Goal: Task Accomplishment & Management: Manage account settings

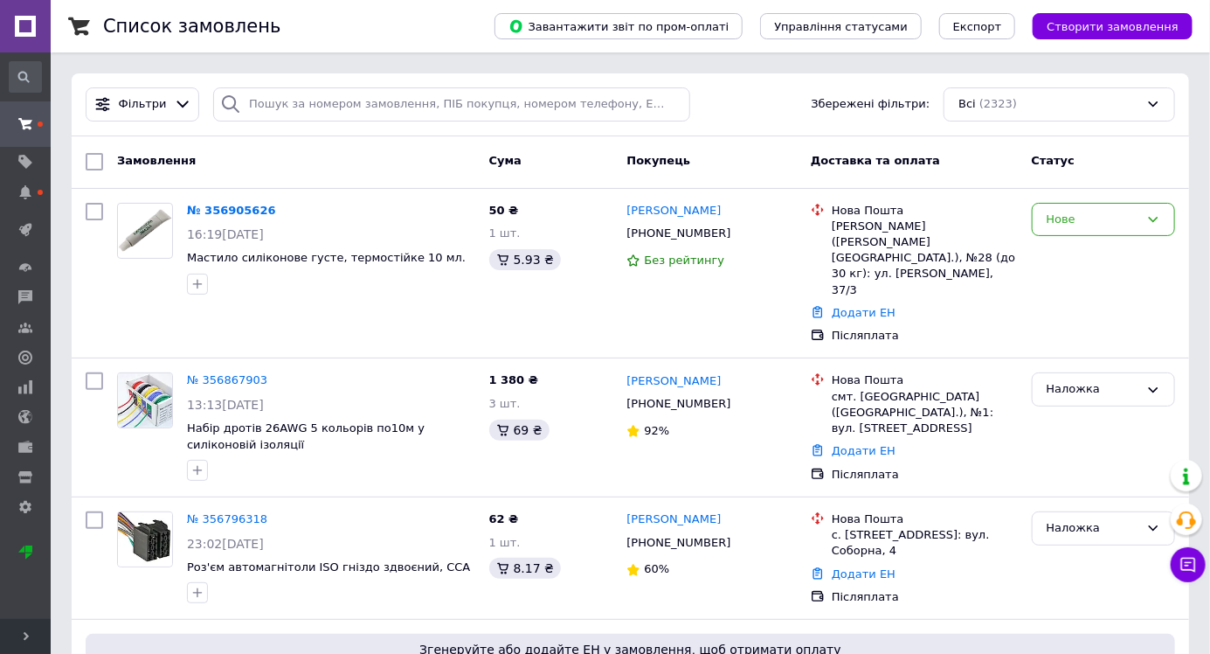
click at [233, 373] on link "№ 356867903" at bounding box center [227, 379] width 80 height 13
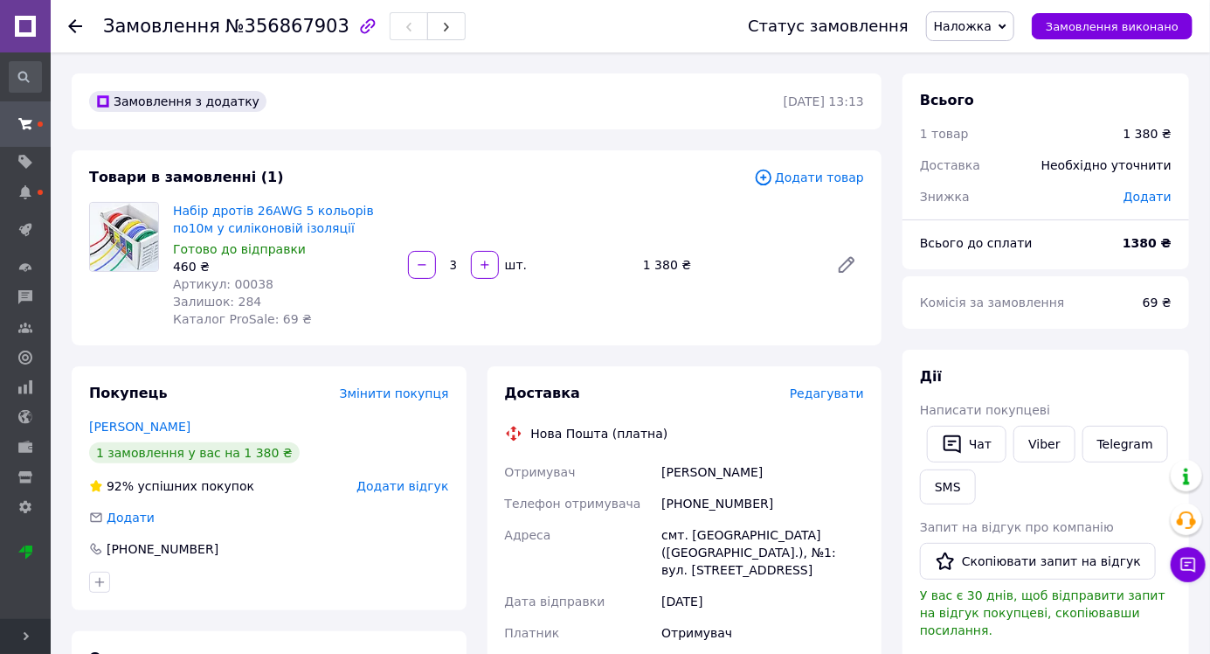
click at [829, 394] on span "Редагувати" at bounding box center [827, 393] width 74 height 14
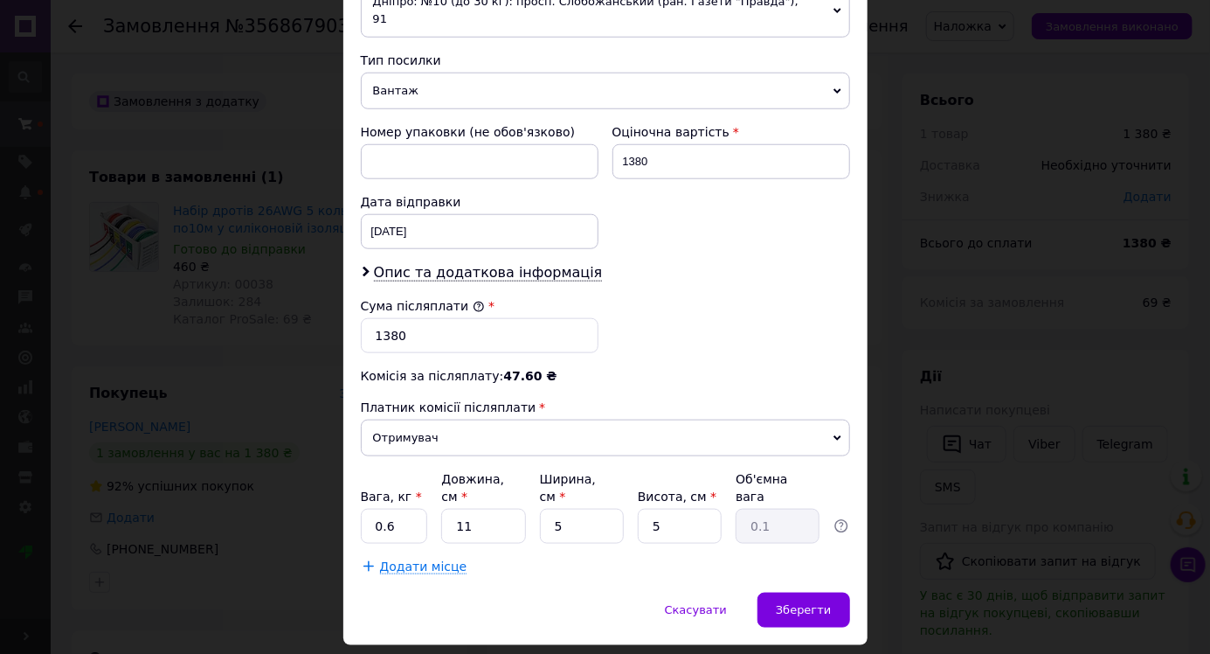
scroll to position [678, 0]
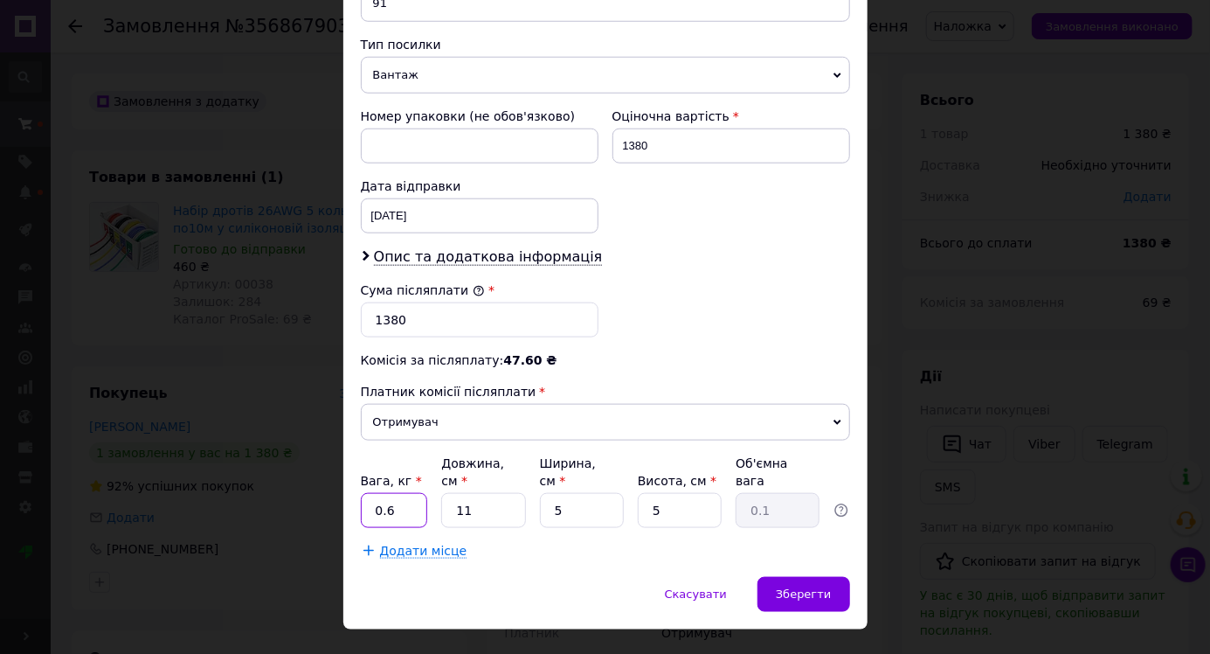
click at [410, 493] on input "0.6" at bounding box center [394, 510] width 67 height 35
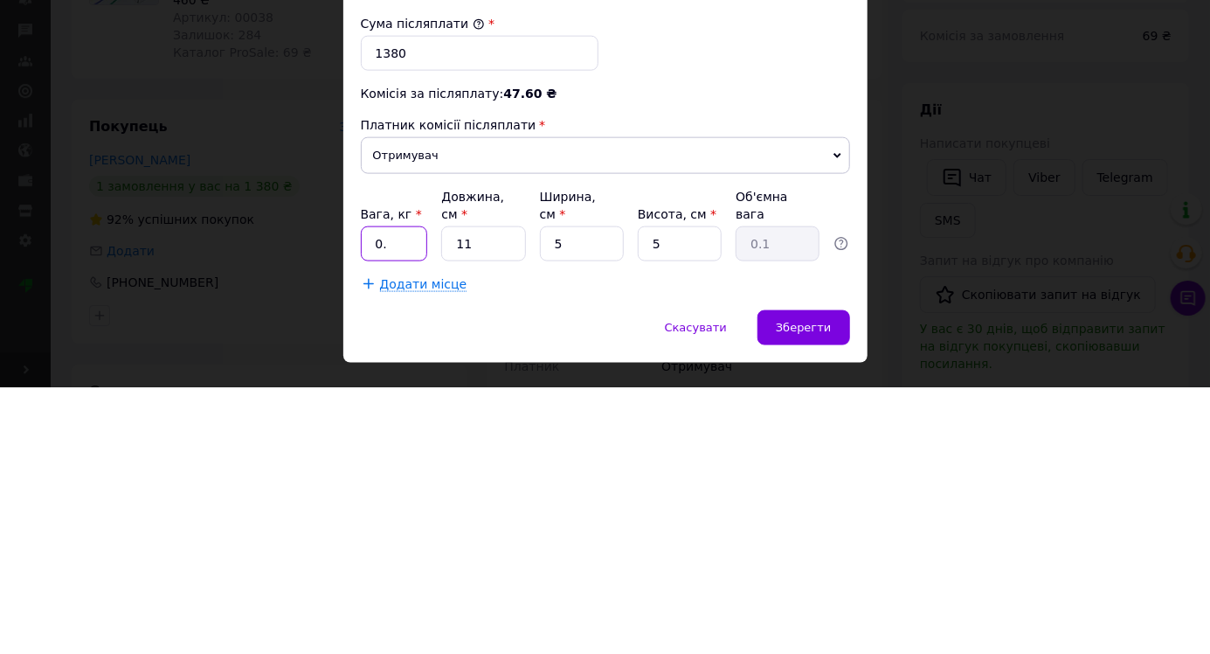
type input "0"
type input "1"
click at [505, 493] on input "11" at bounding box center [483, 510] width 84 height 35
type input "1"
type input "2"
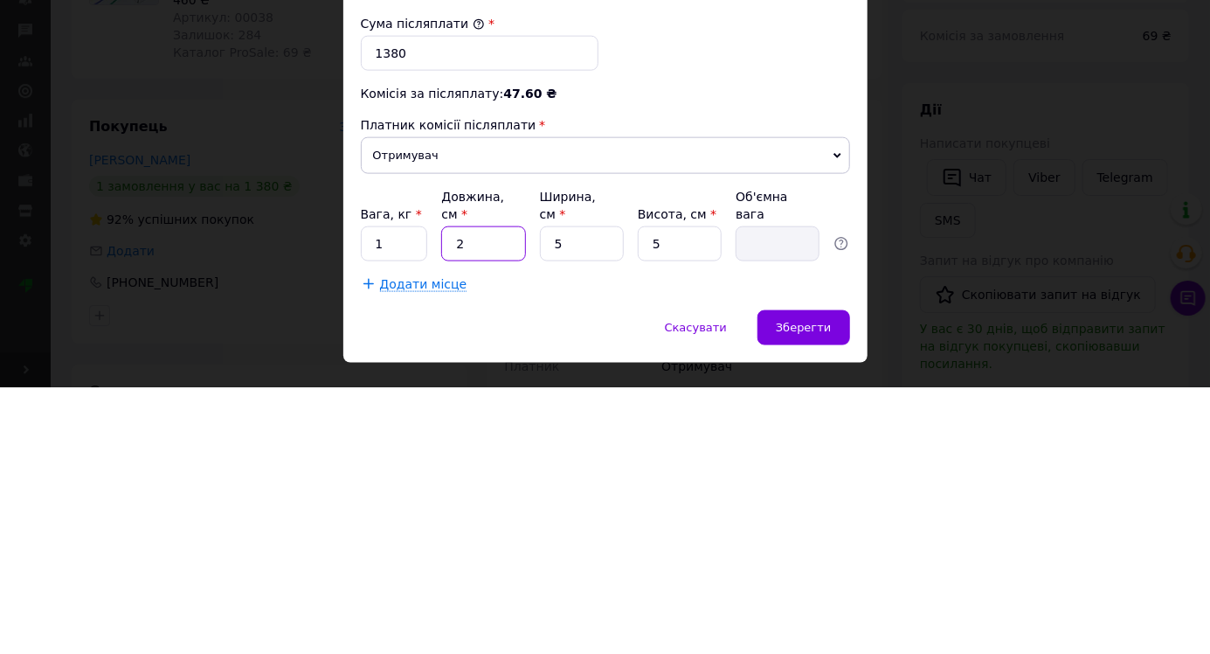
type input "0.1"
type input "25"
type input "0.16"
type input "25"
click at [617, 493] on input "5" at bounding box center [582, 510] width 84 height 35
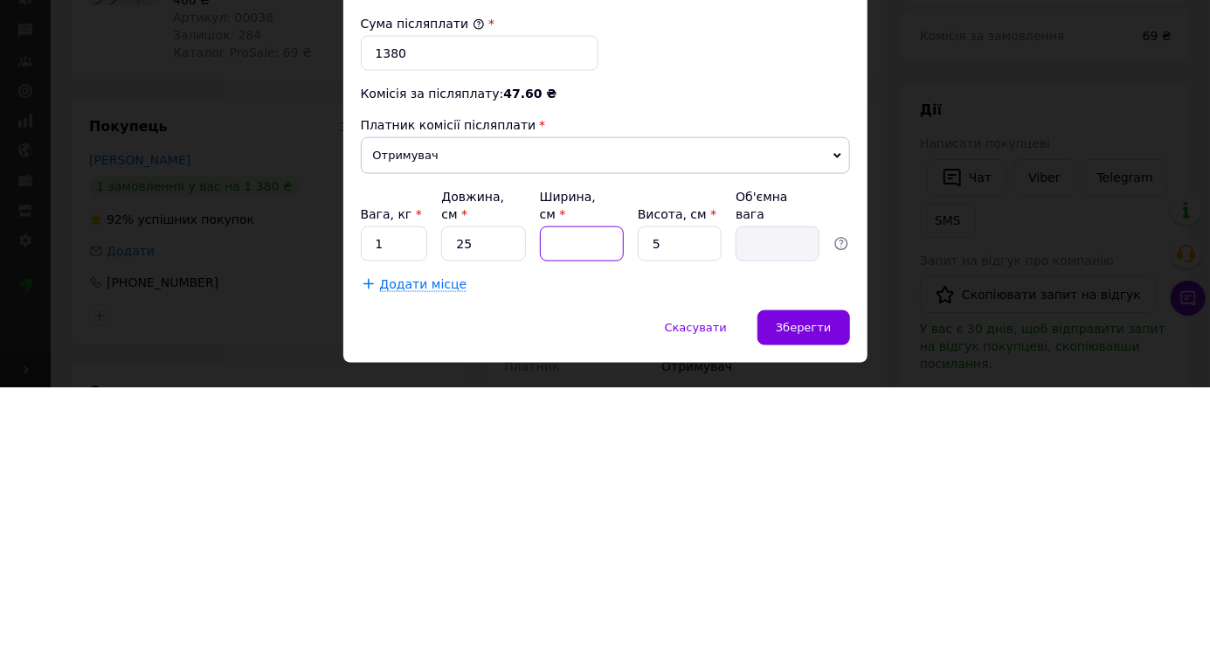
type input "1"
type input "0.1"
type input "14"
type input "0.44"
type input "14"
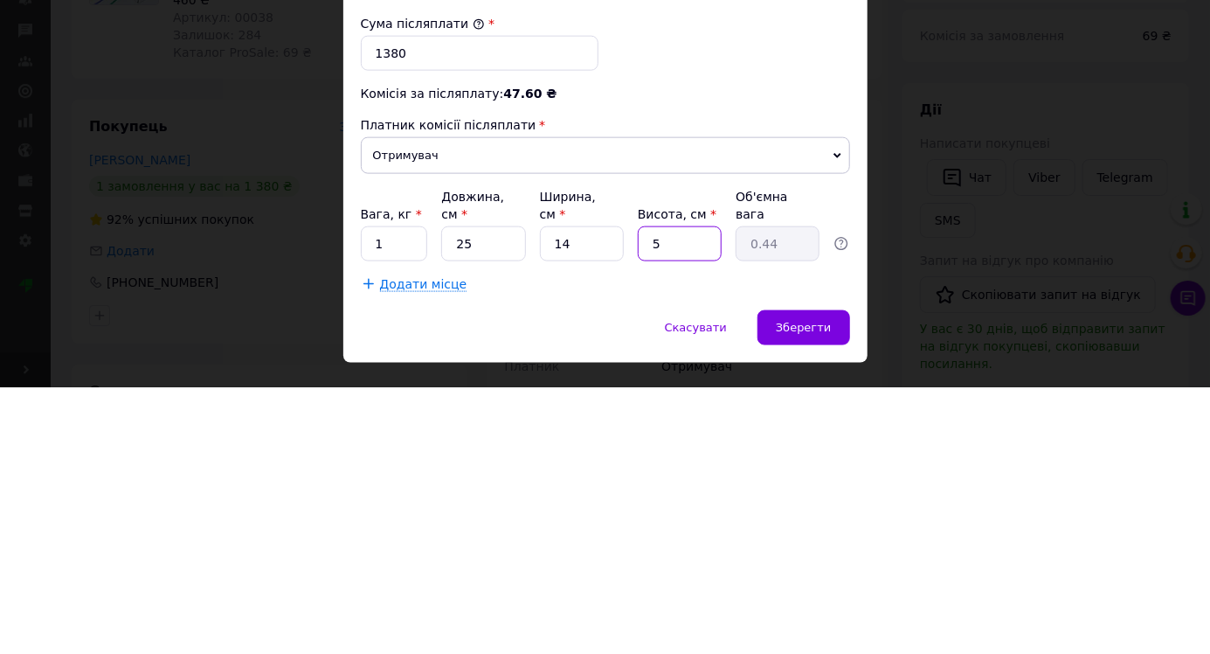
click at [685, 493] on input "5" at bounding box center [680, 510] width 84 height 35
type input "1"
type input "0.1"
type input "10"
type input "0.88"
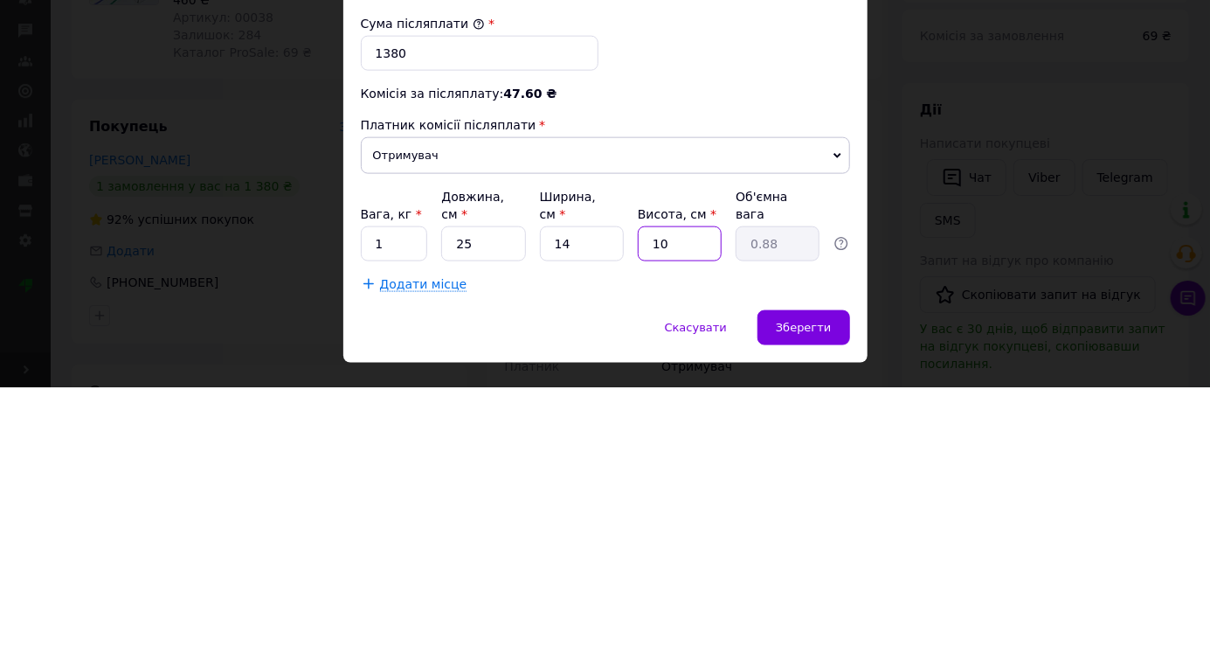
type input "10"
click at [803, 587] on span "Зберегти" at bounding box center [803, 593] width 55 height 13
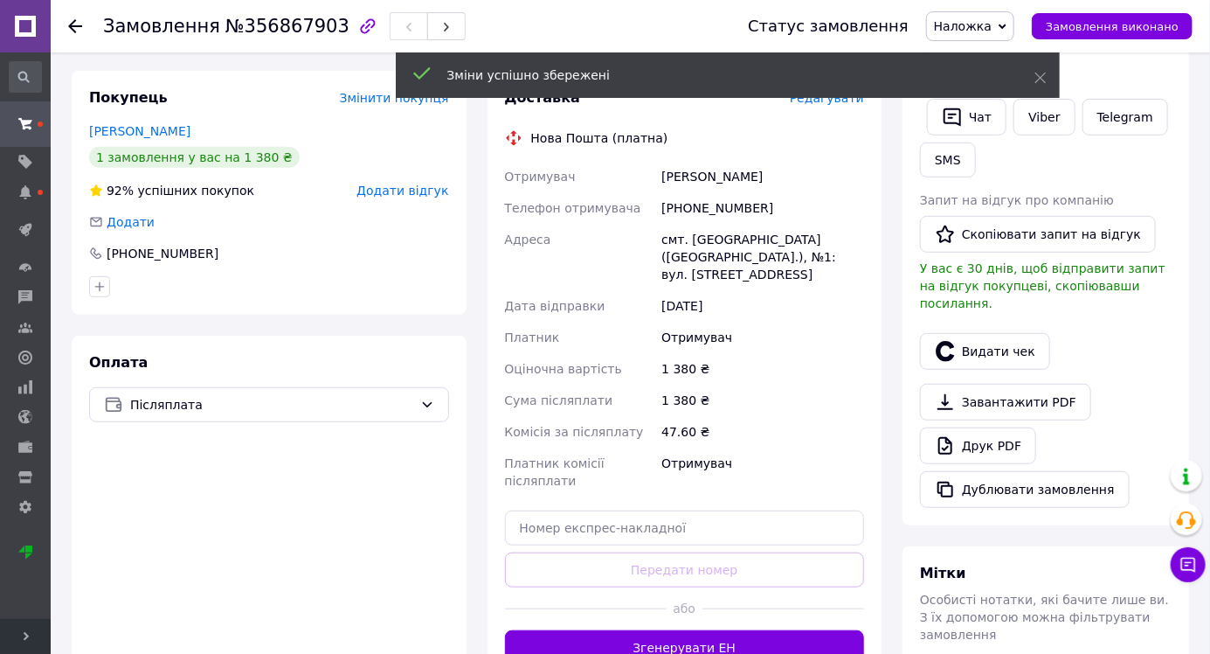
scroll to position [320, 0]
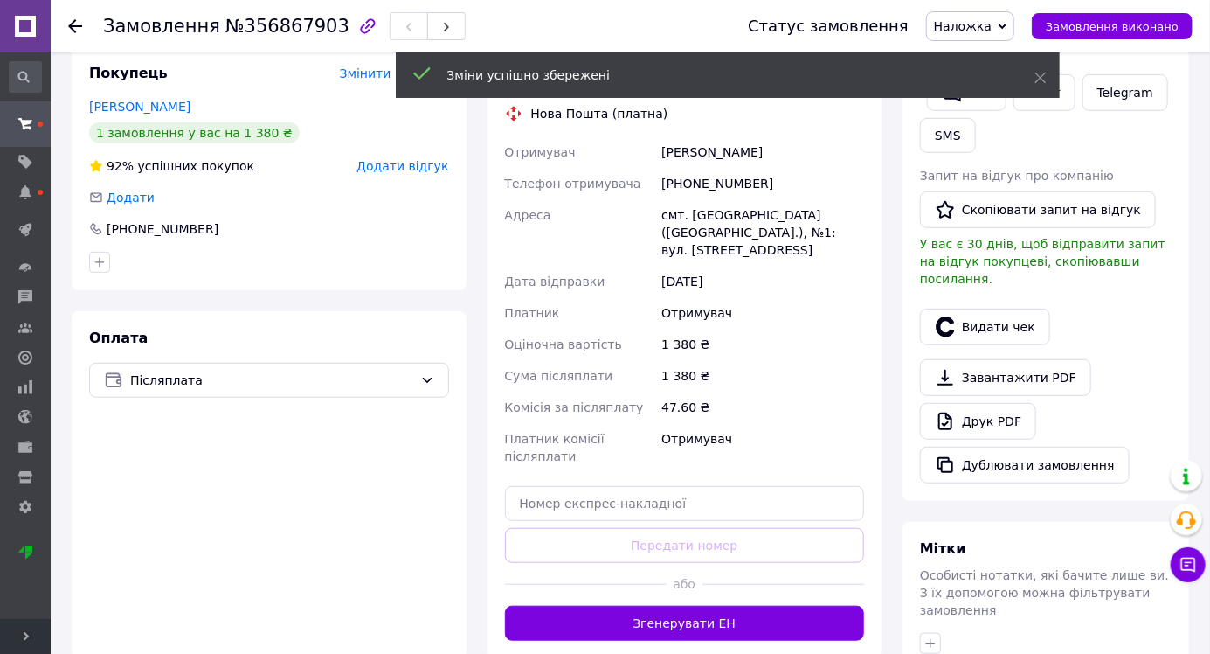
click at [575, 636] on button "Згенерувати ЕН" at bounding box center [685, 623] width 360 height 35
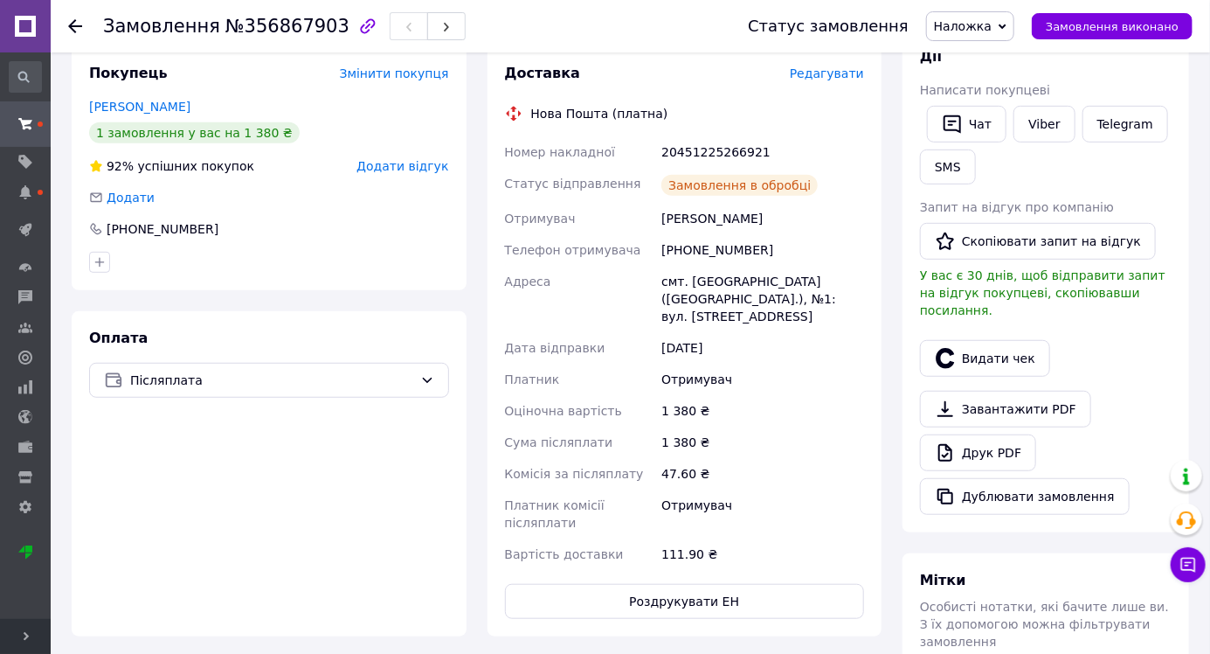
click at [73, 30] on use at bounding box center [75, 26] width 14 height 14
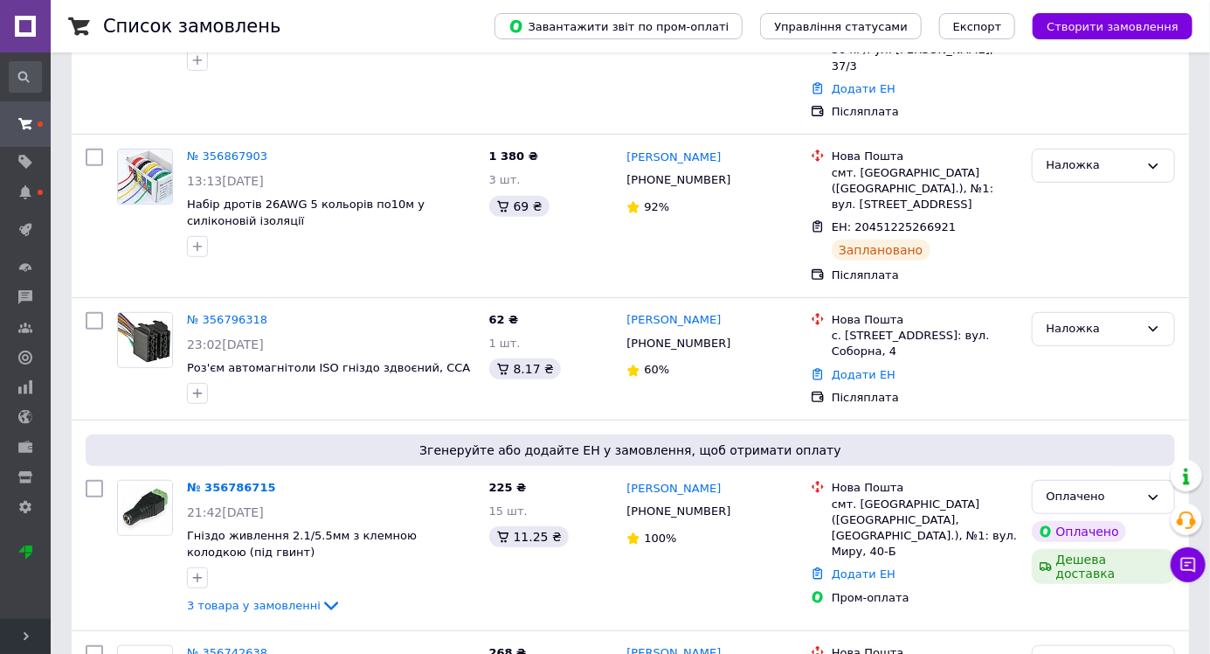
scroll to position [225, 0]
click at [242, 311] on link "№ 356796318" at bounding box center [227, 317] width 80 height 13
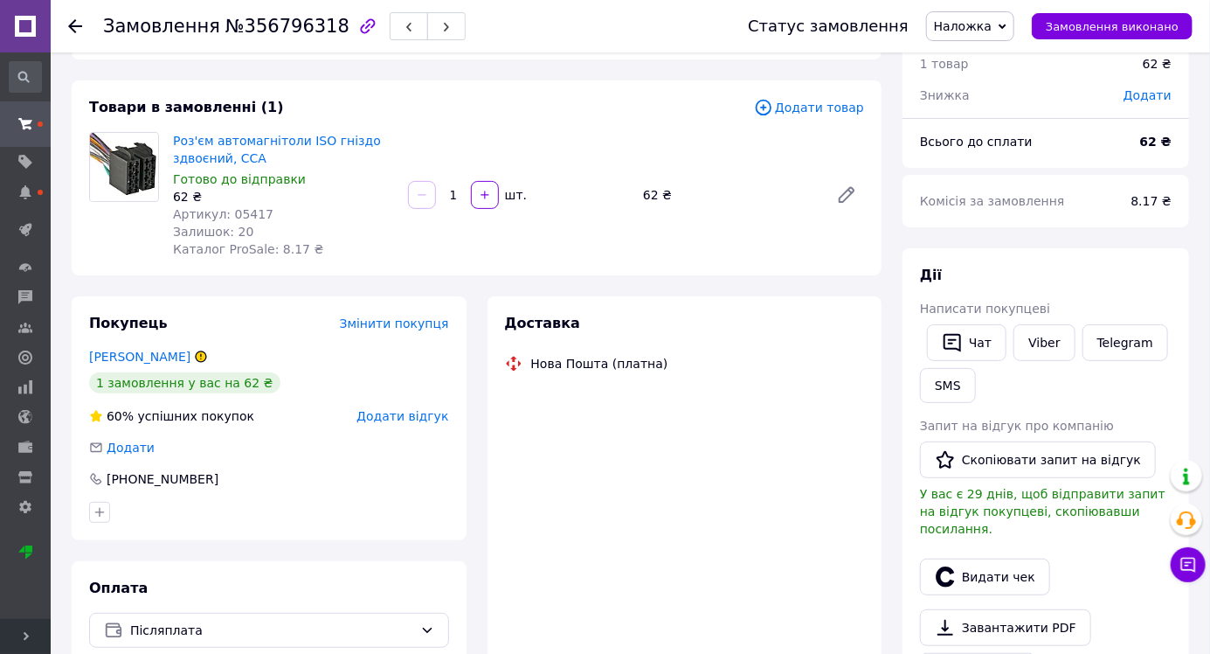
scroll to position [225, 0]
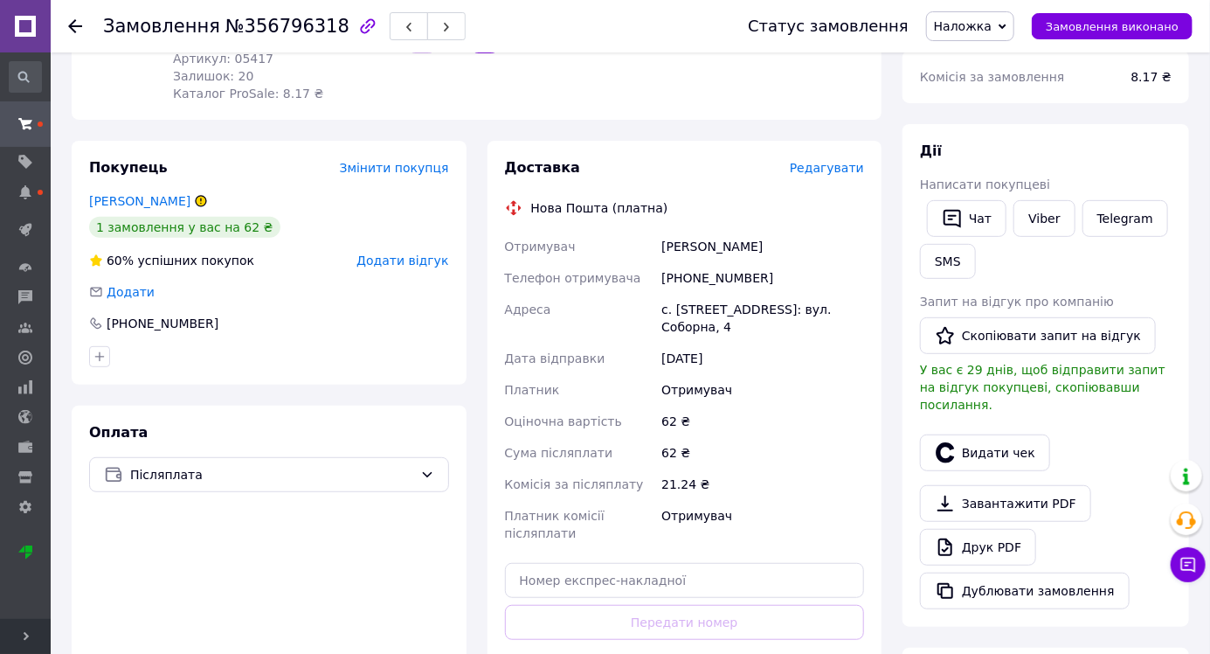
click at [821, 172] on span "Редагувати" at bounding box center [827, 168] width 74 height 14
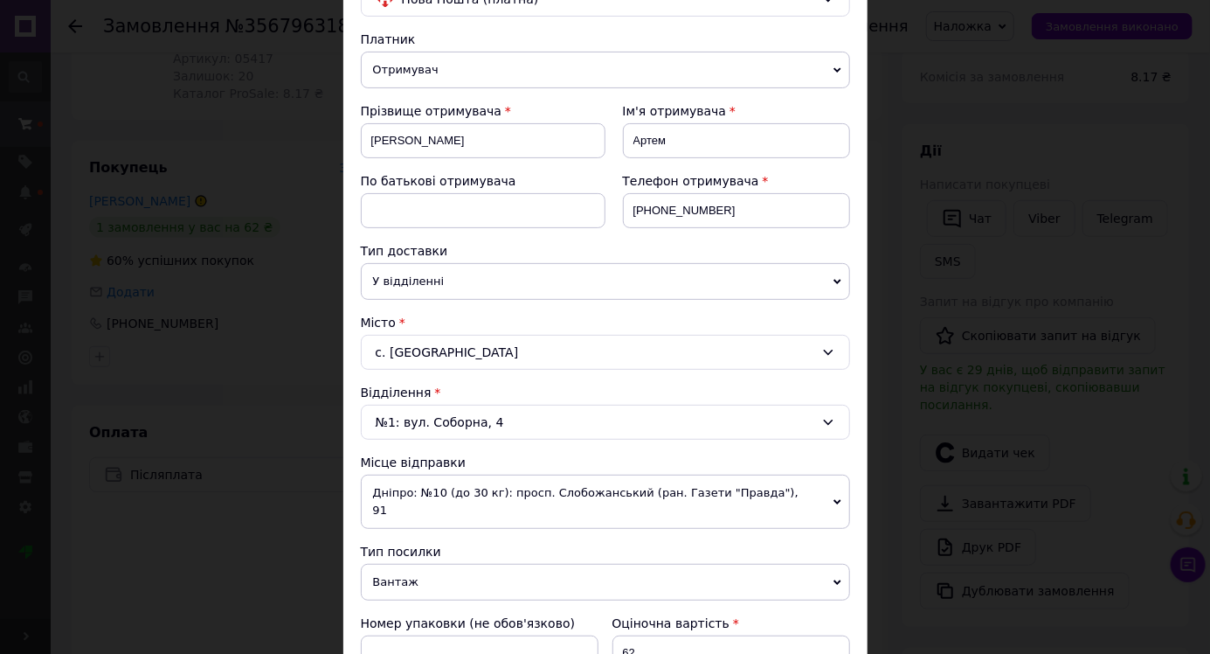
scroll to position [622, 0]
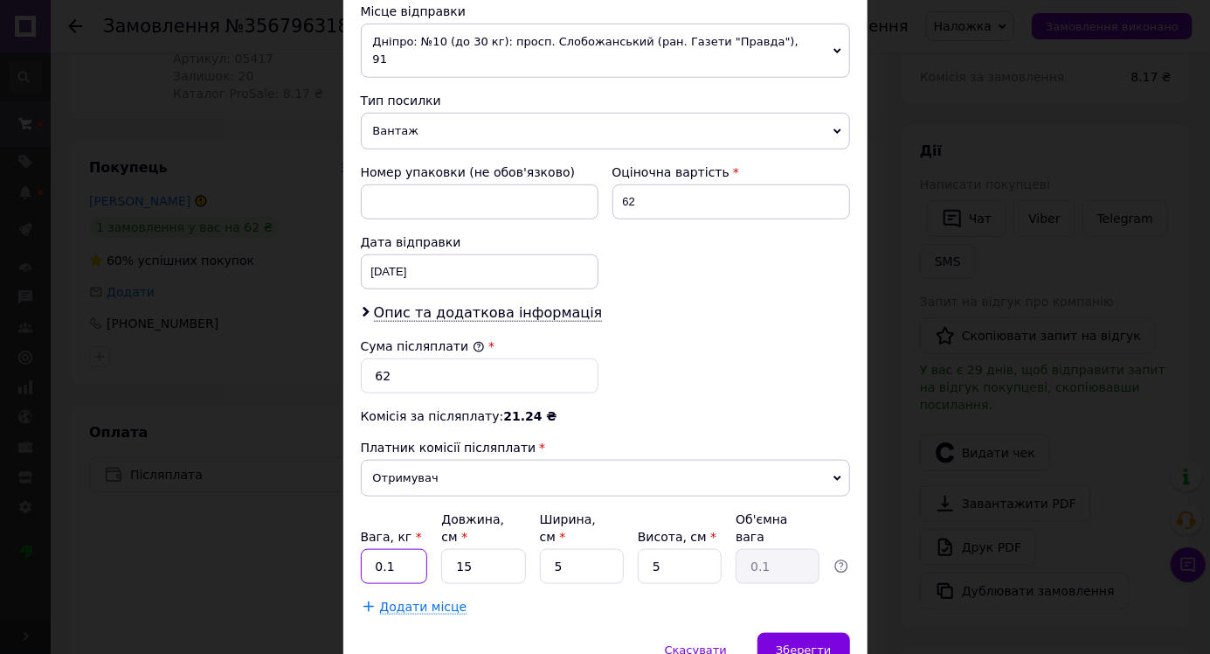
click at [406, 549] on input "0.1" at bounding box center [394, 566] width 67 height 35
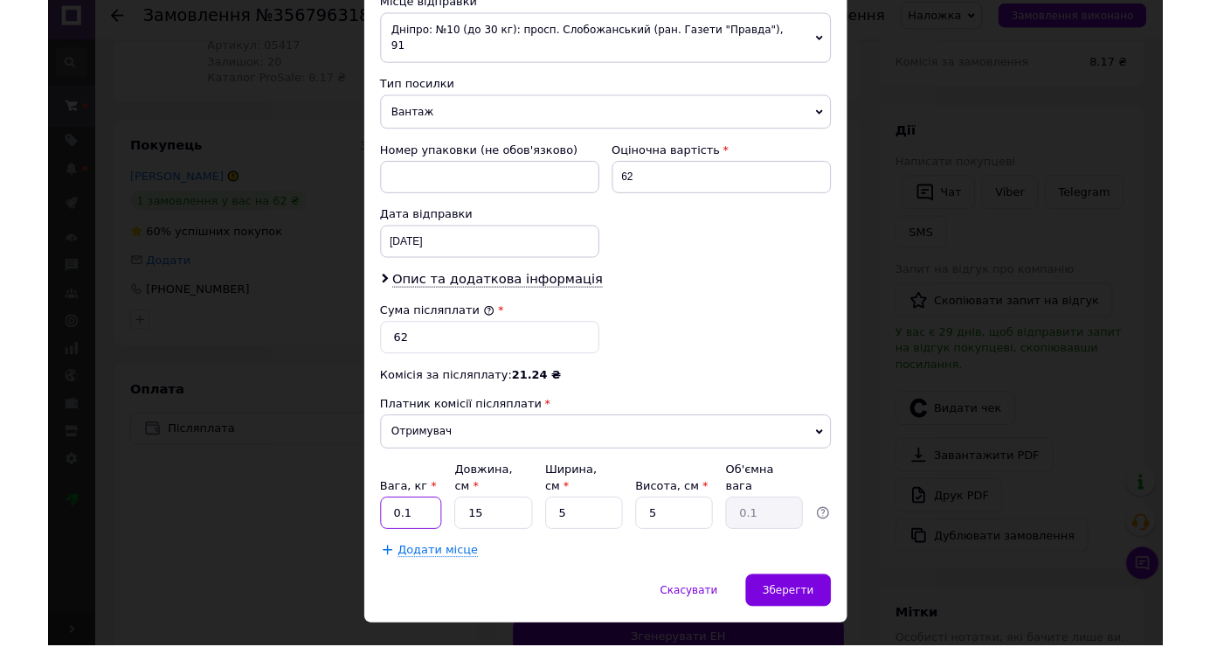
scroll to position [225, 0]
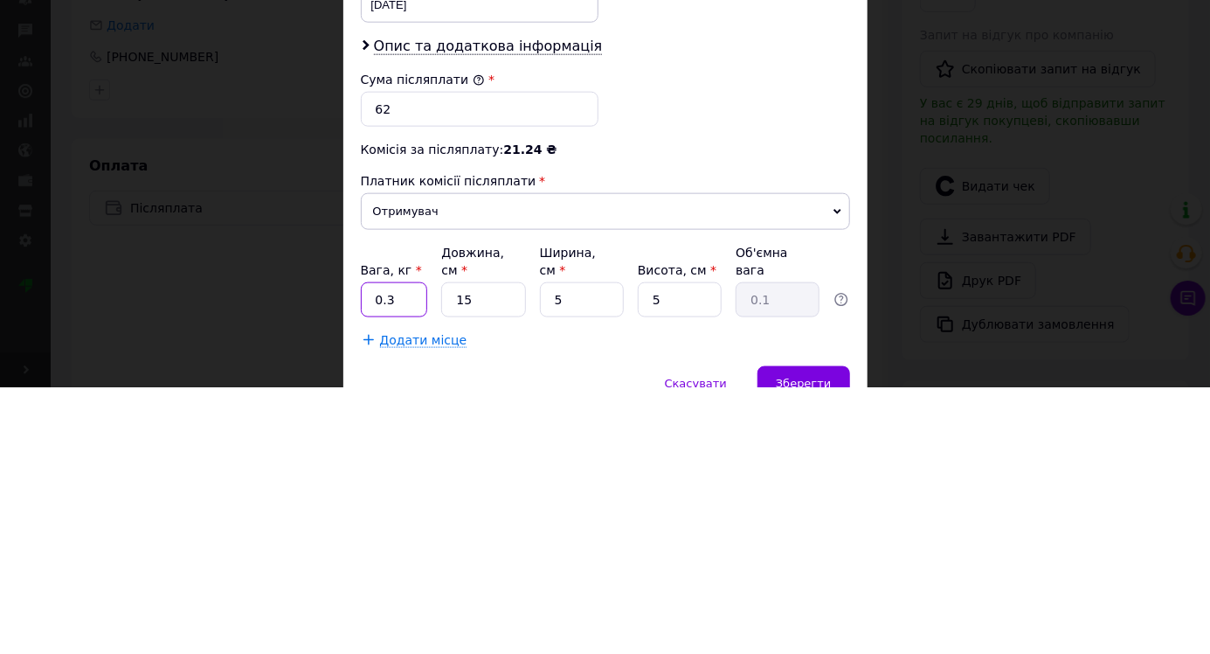
type input "0.3"
click at [508, 549] on input "15" at bounding box center [483, 566] width 84 height 35
type input "1"
type input "2"
type input "0.1"
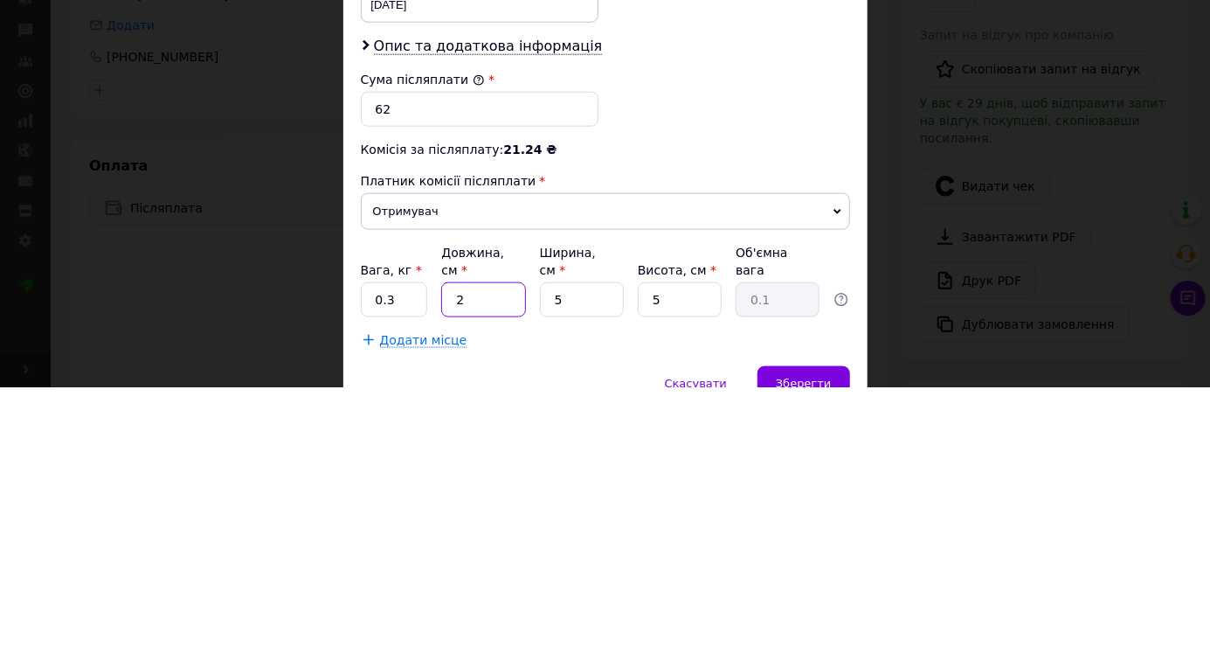
type input "20"
type input "0.13"
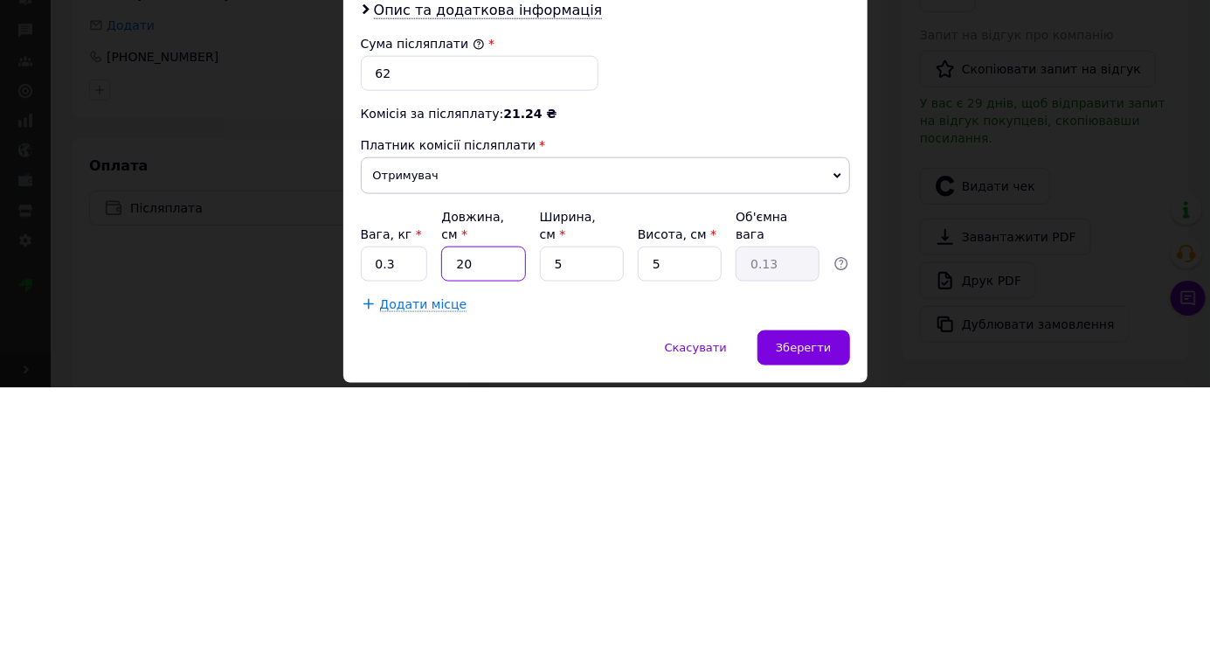
scroll to position [678, 0]
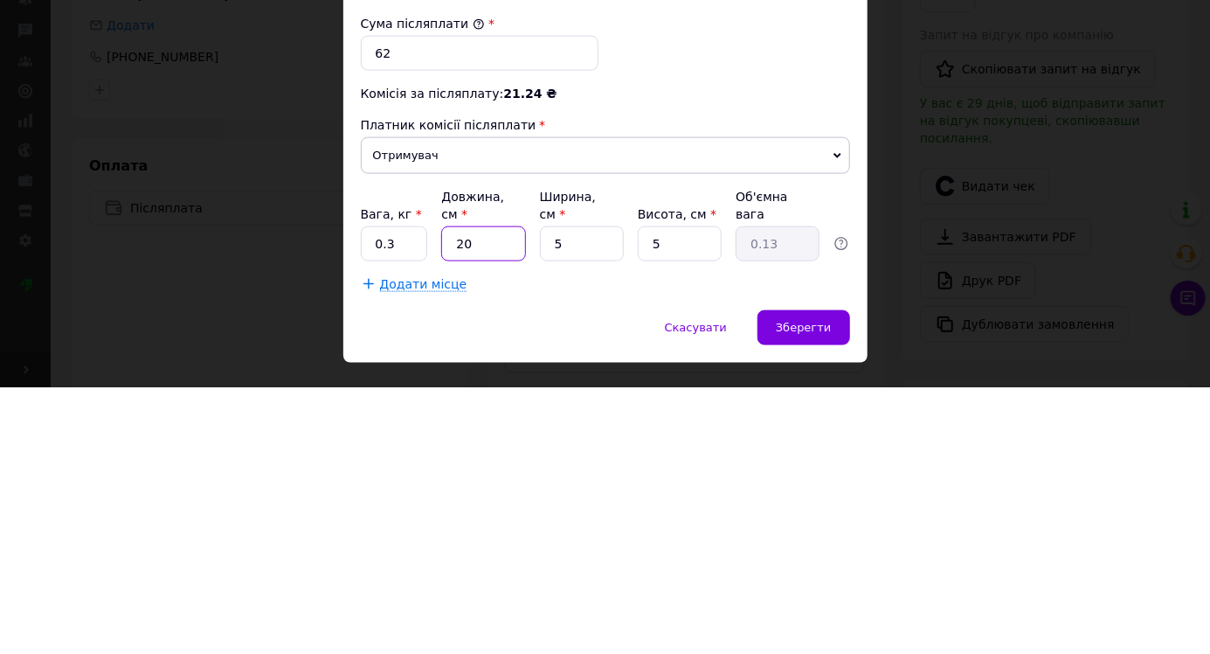
type input "20"
click at [783, 587] on span "Зберегти" at bounding box center [803, 593] width 55 height 13
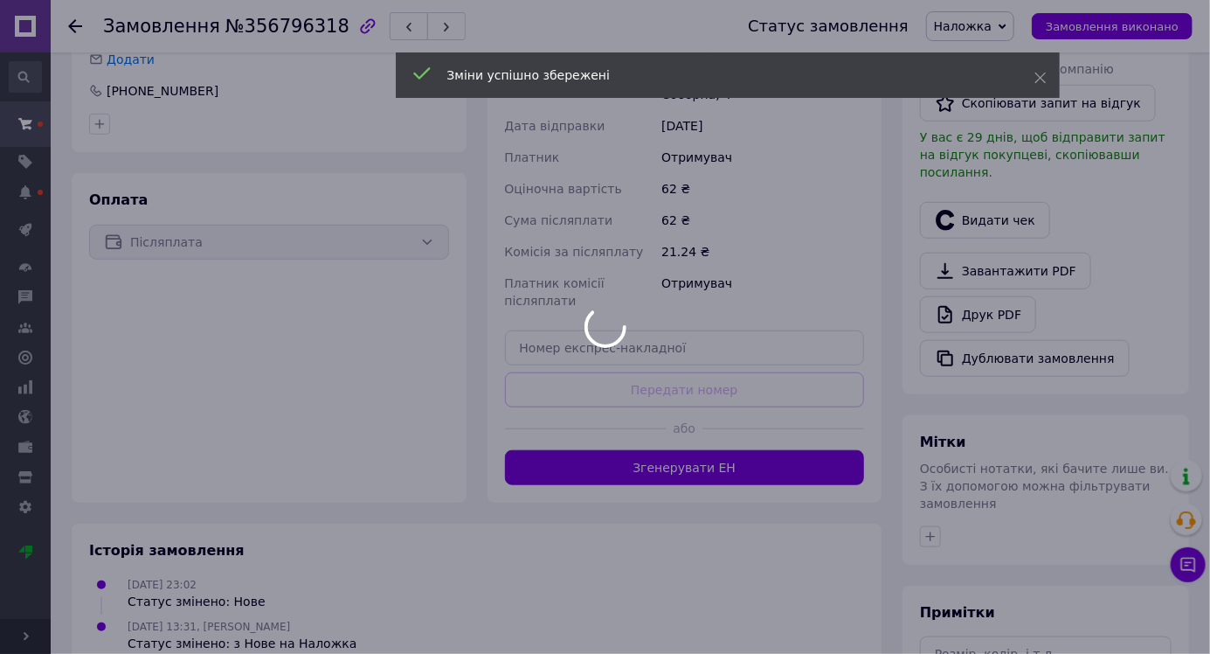
scroll to position [461, 0]
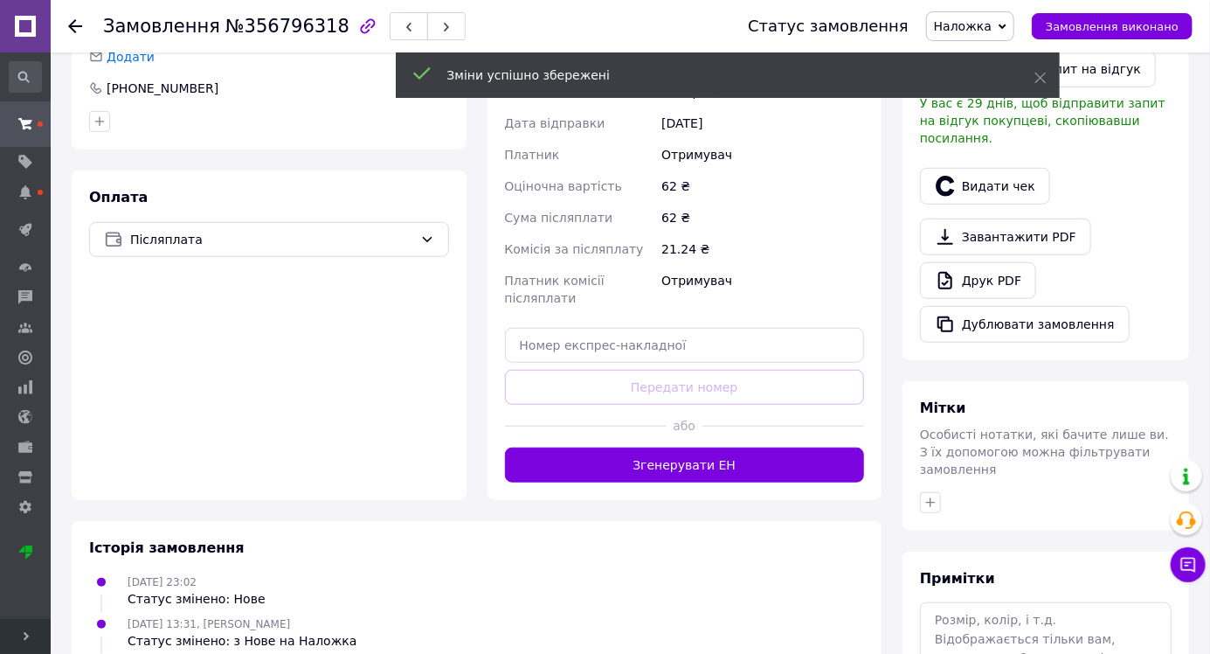
click at [540, 452] on button "Згенерувати ЕН" at bounding box center [685, 464] width 360 height 35
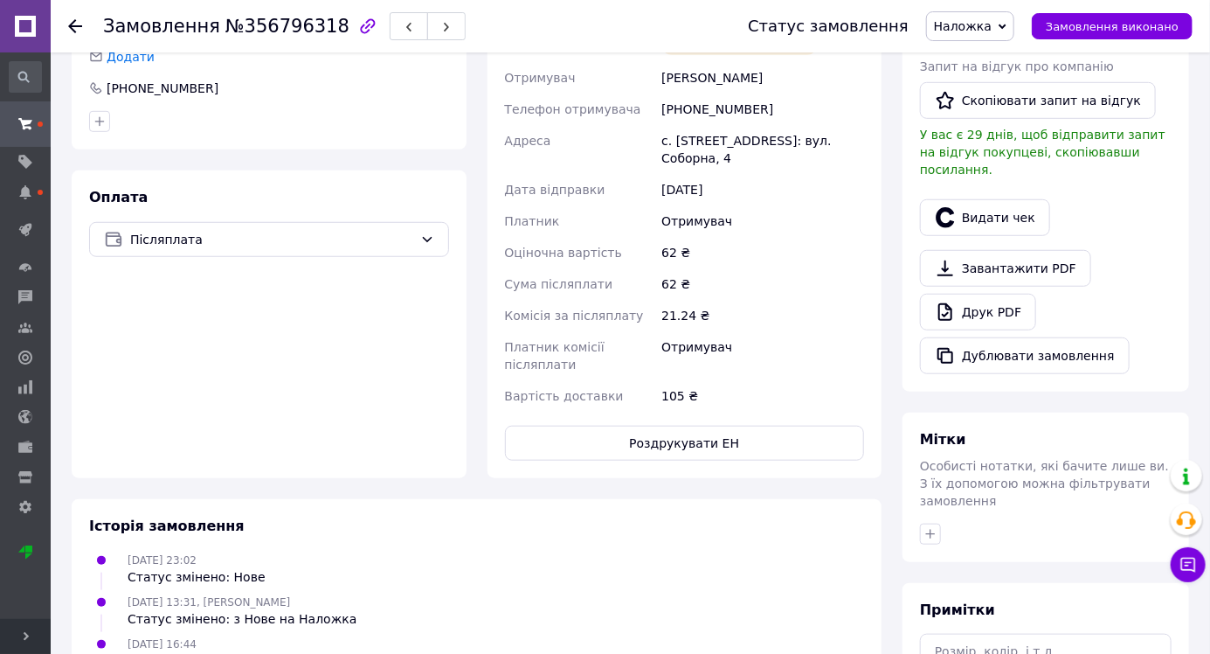
click at [80, 28] on icon at bounding box center [75, 26] width 14 height 14
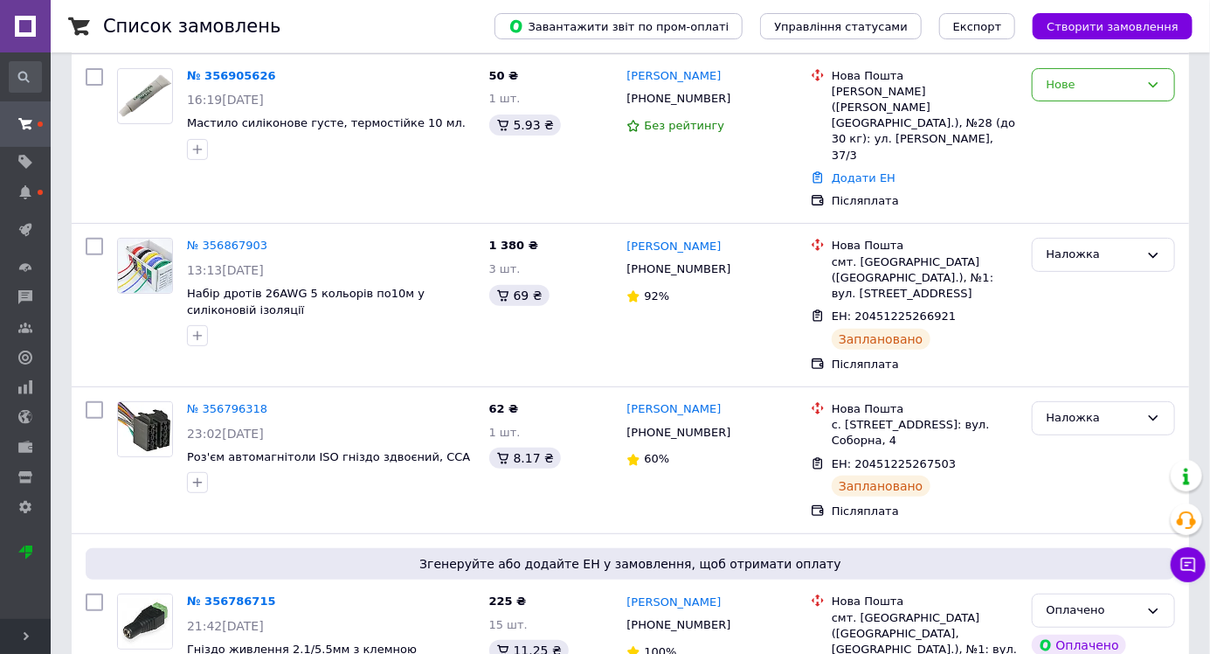
scroll to position [138, 0]
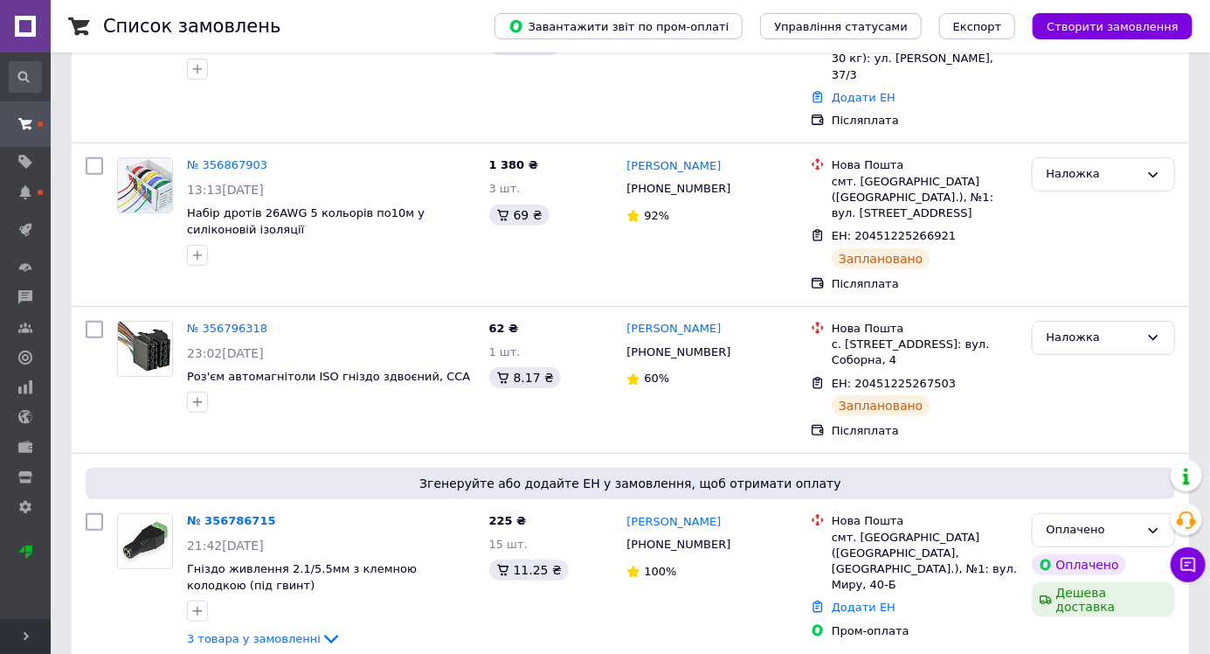
click at [230, 514] on link "№ 356786715" at bounding box center [231, 520] width 89 height 13
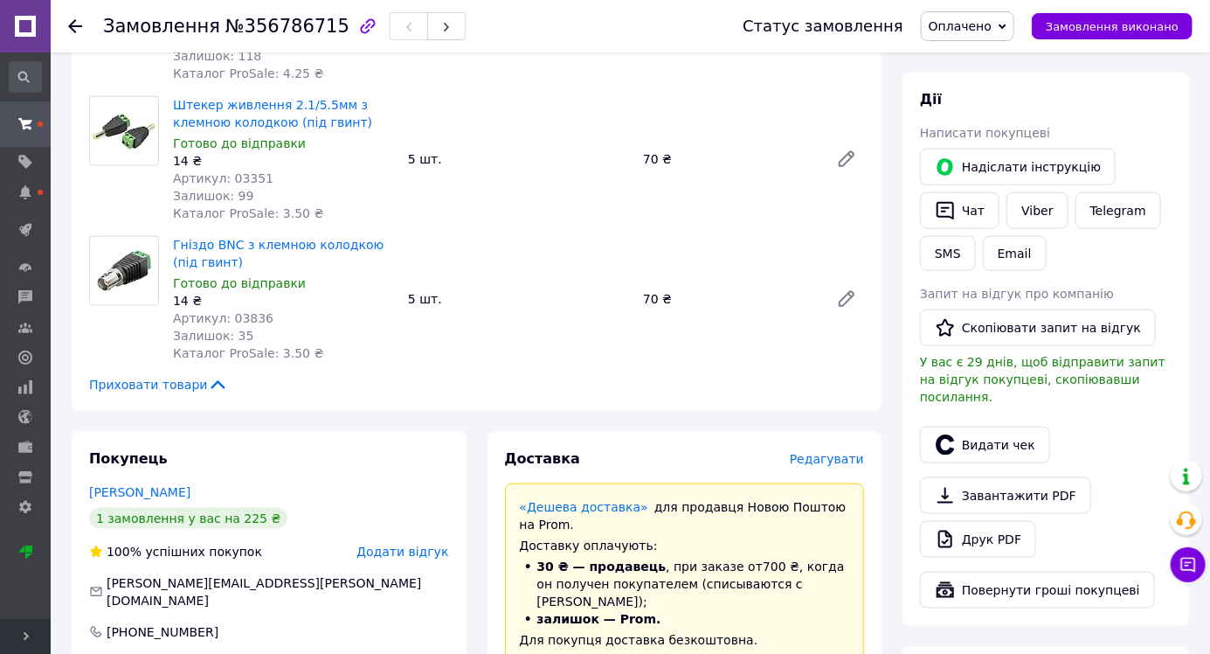
scroll to position [738, 0]
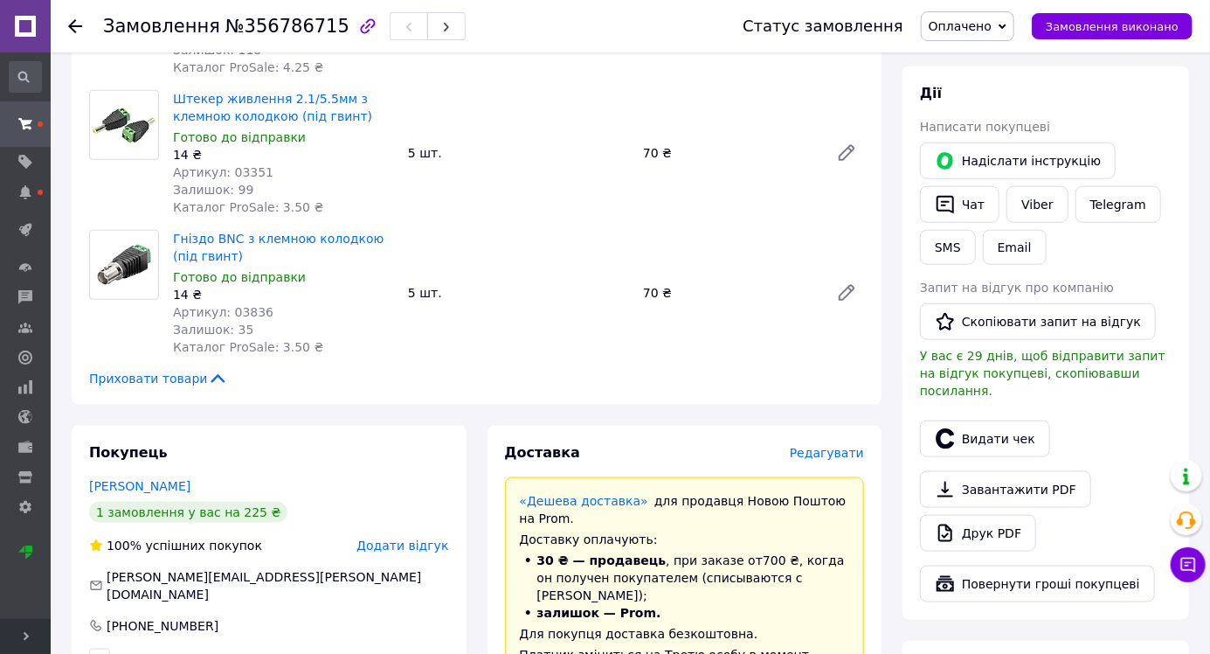
click at [826, 455] on span "Редагувати" at bounding box center [827, 453] width 74 height 14
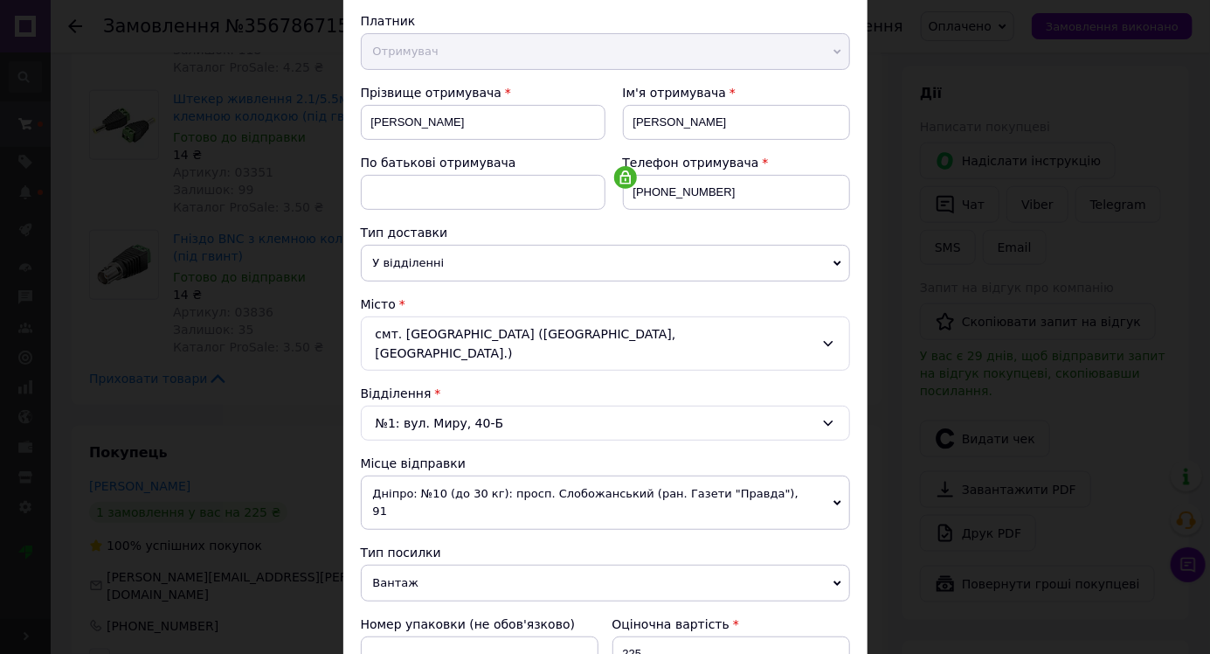
scroll to position [449, 0]
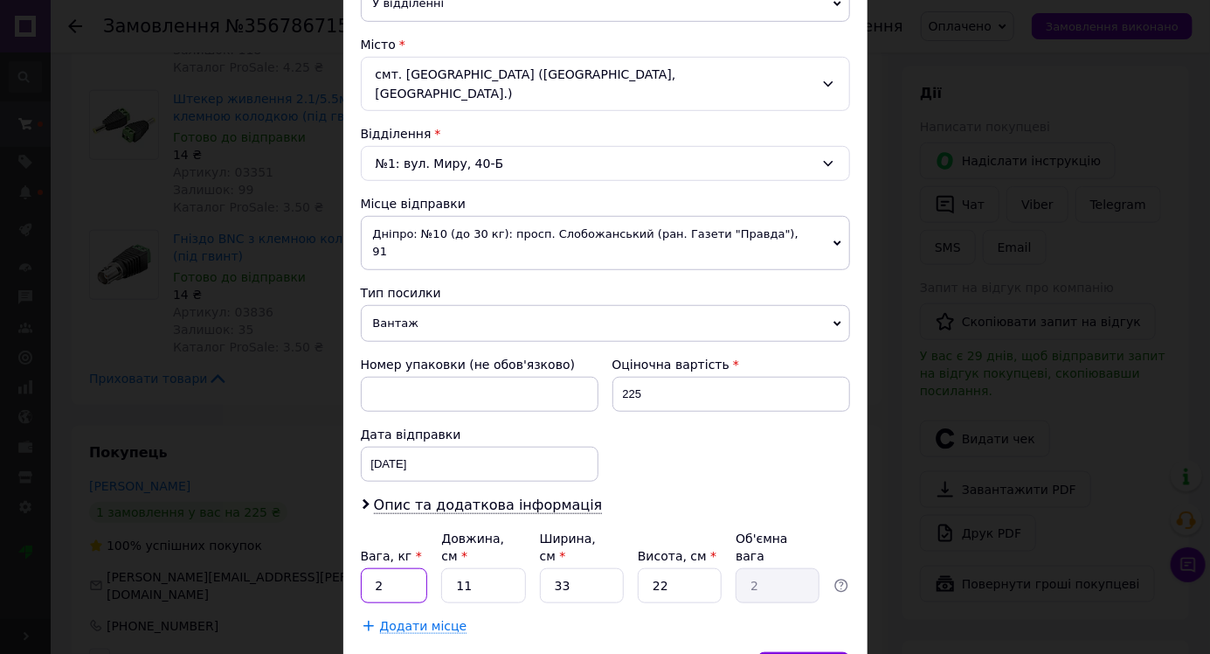
click at [398, 568] on input "2" at bounding box center [394, 585] width 67 height 35
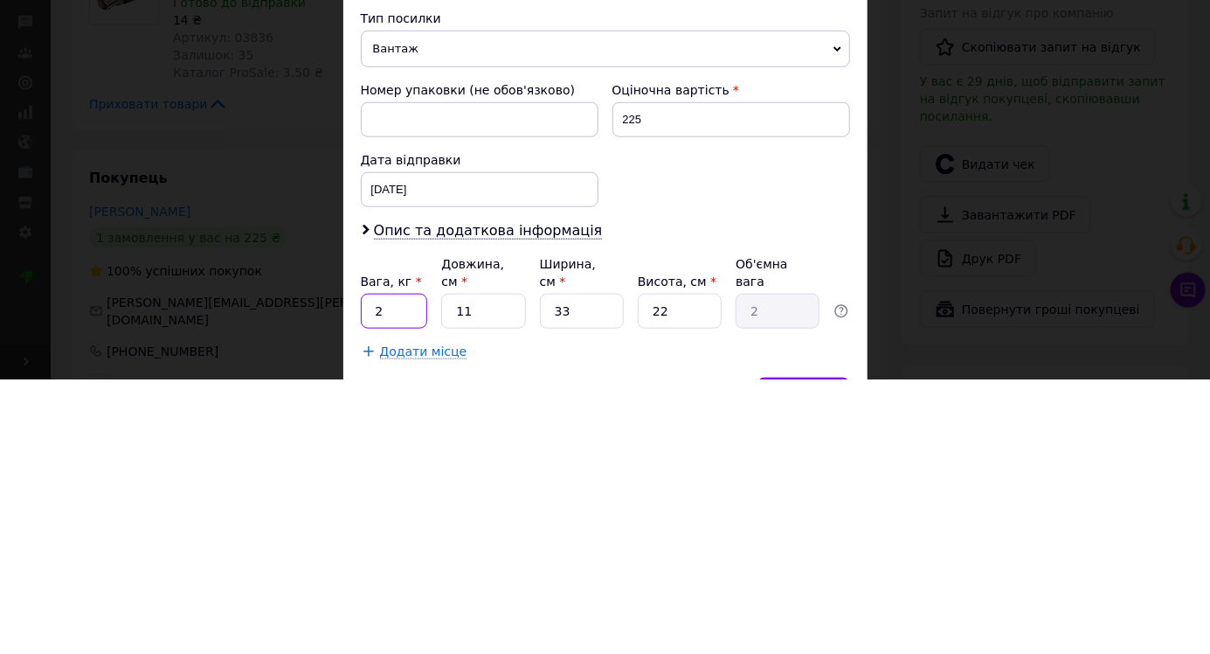
scroll to position [738, 0]
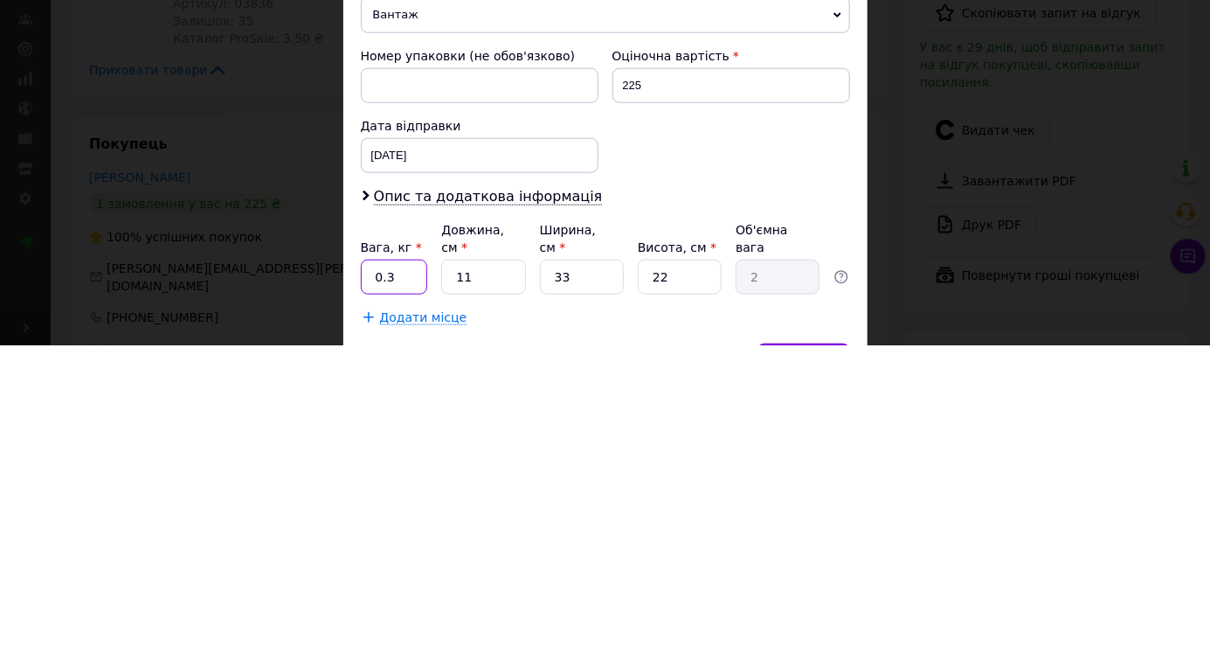
type input "0.3"
click at [500, 568] on input "11" at bounding box center [483, 585] width 84 height 35
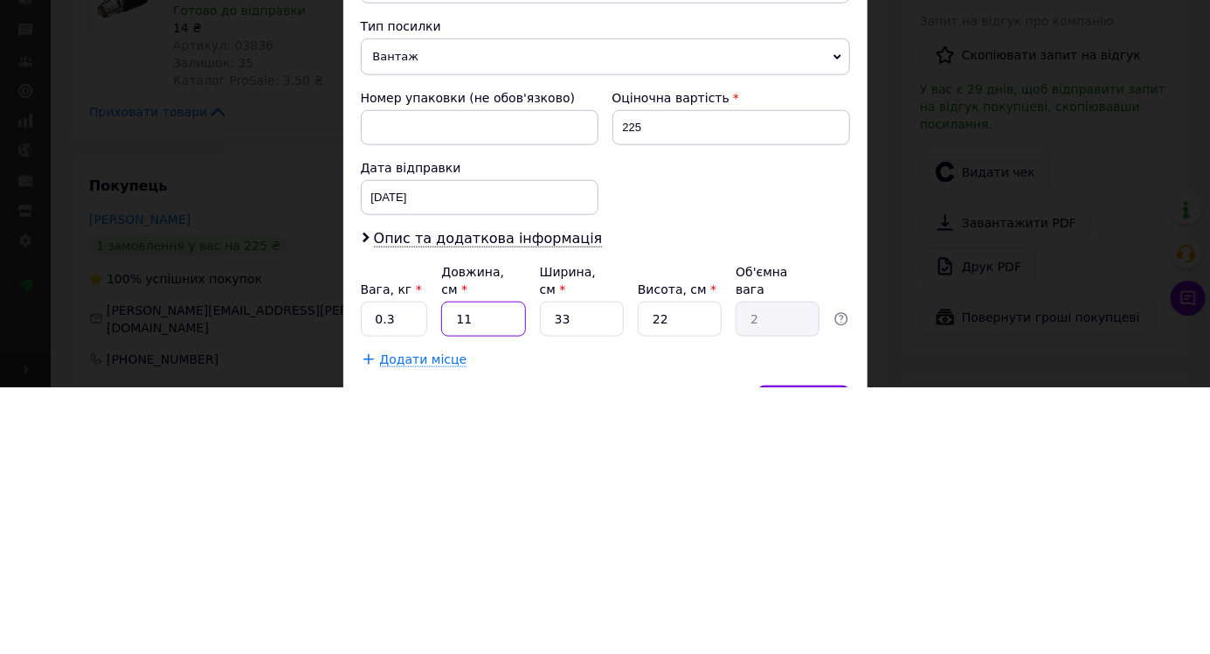
type input "1"
type input "0.18"
type input "2"
type input "0.36"
type input "27"
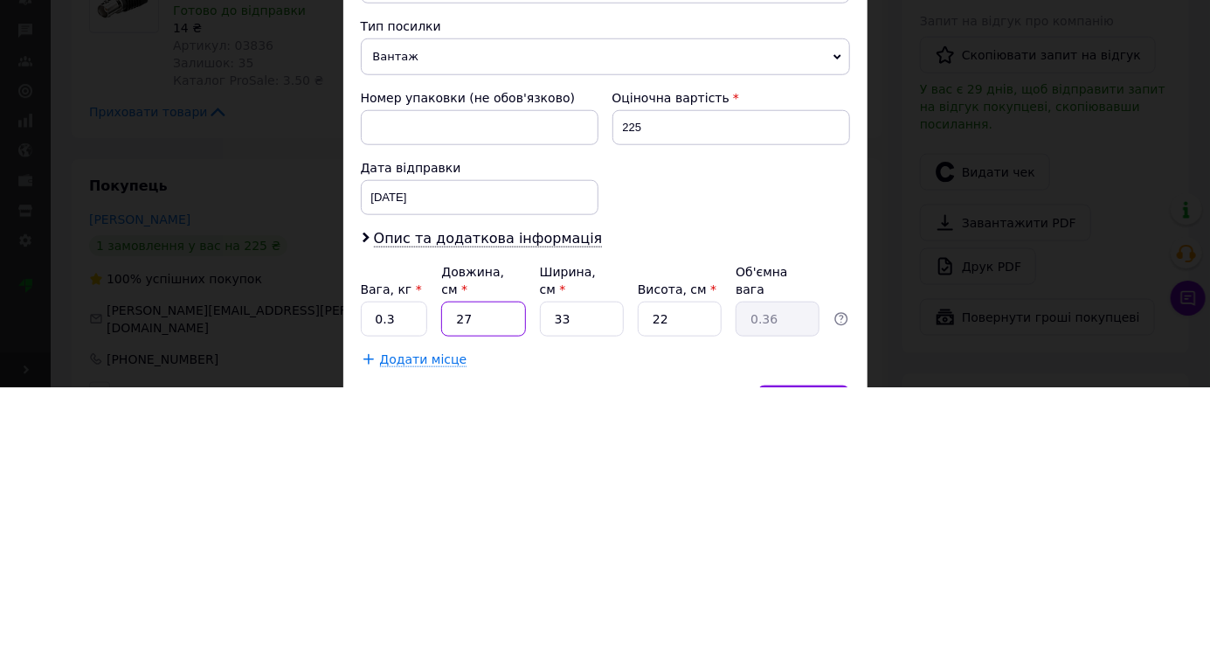
type input "4.9"
type input "27"
click at [581, 617] on div "Додати місце" at bounding box center [605, 625] width 489 height 17
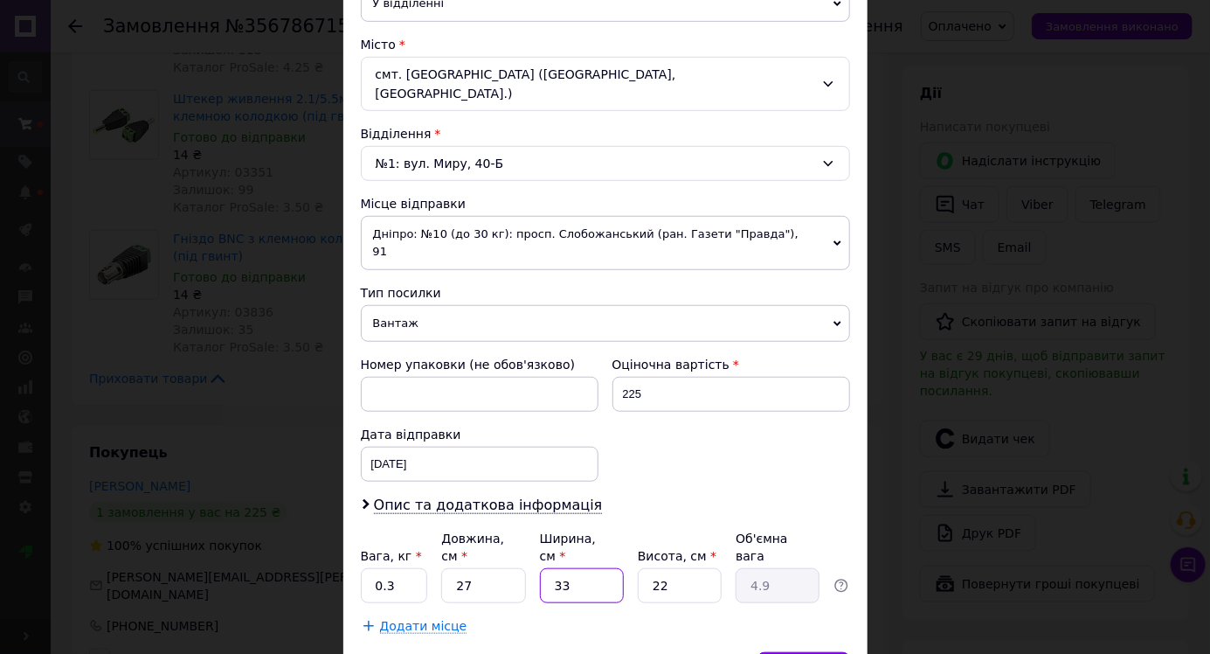
click at [572, 568] on input "33" at bounding box center [582, 585] width 84 height 35
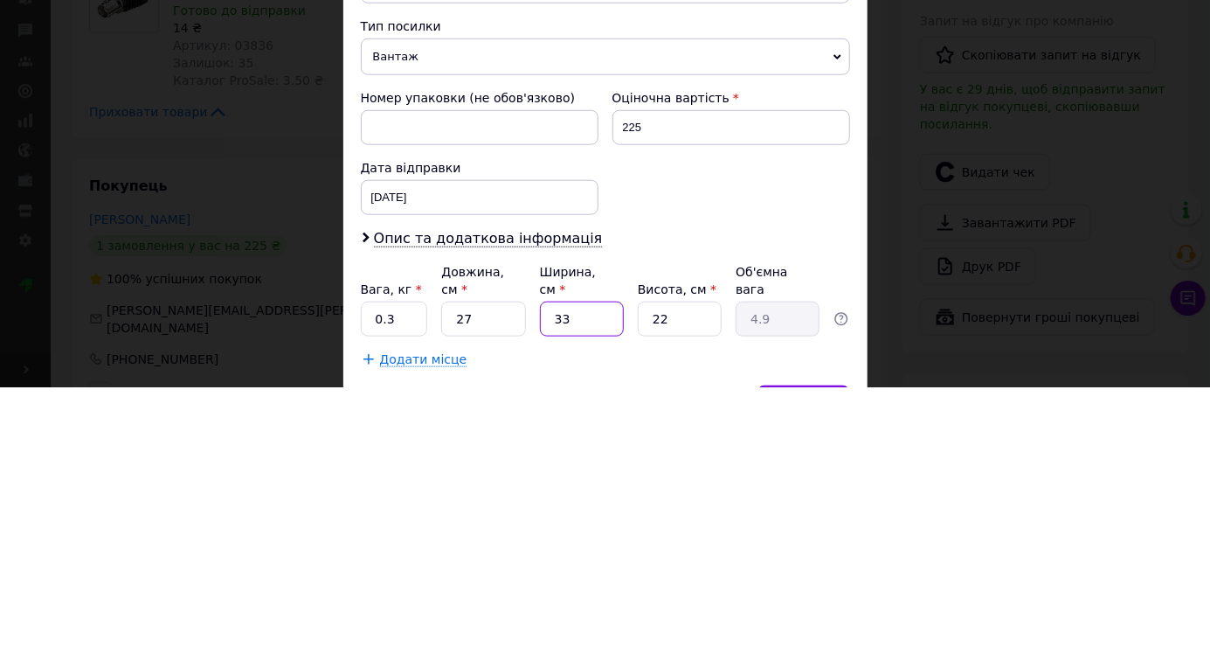
type input "3"
type input "0.45"
type input "1"
type input "0.15"
type input "15"
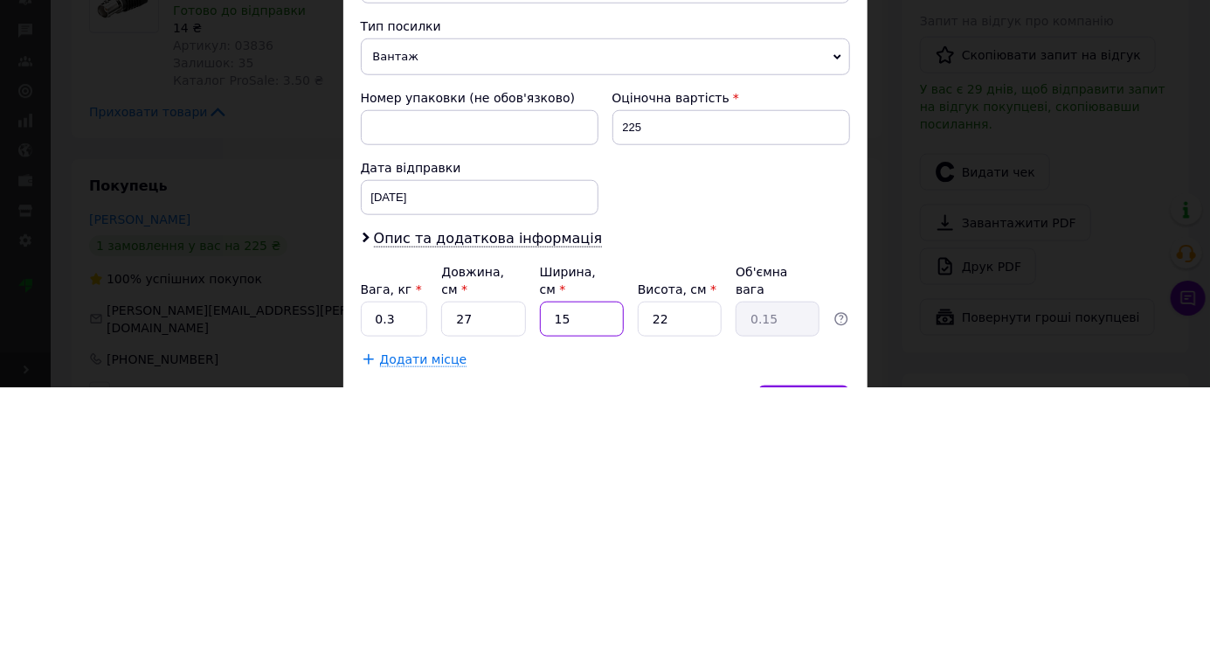
type input "2.23"
type input "15"
click at [667, 568] on input "22" at bounding box center [680, 585] width 84 height 35
type input "2"
type input "0.2"
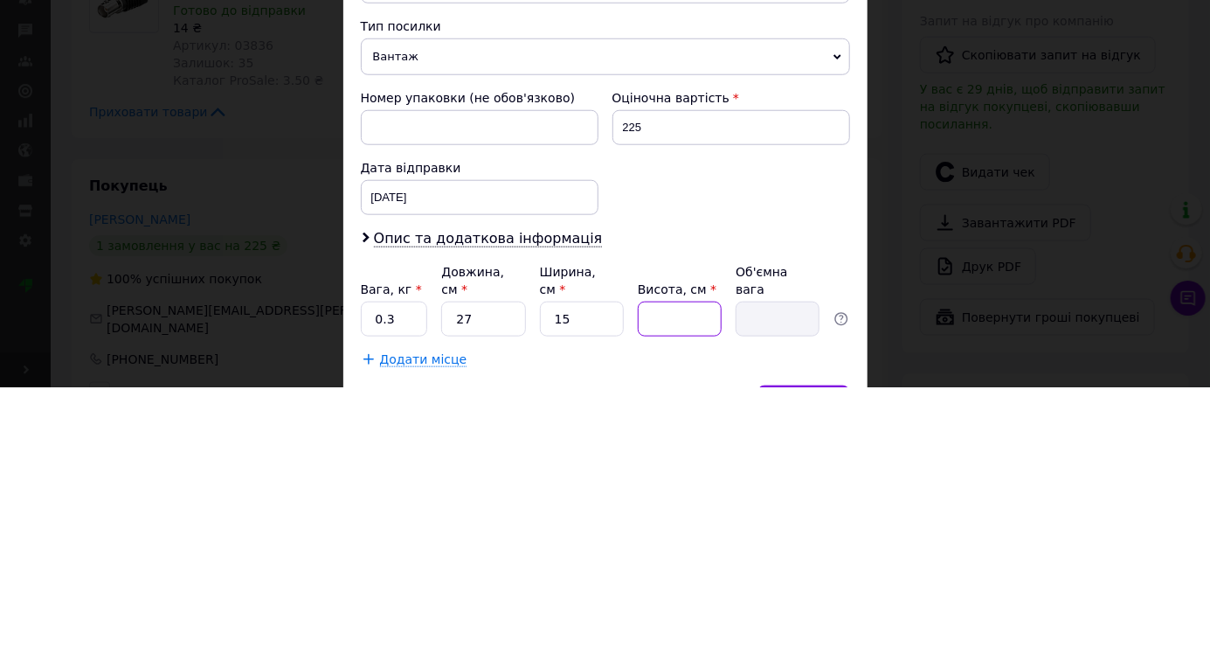
type input "5"
type input "0.51"
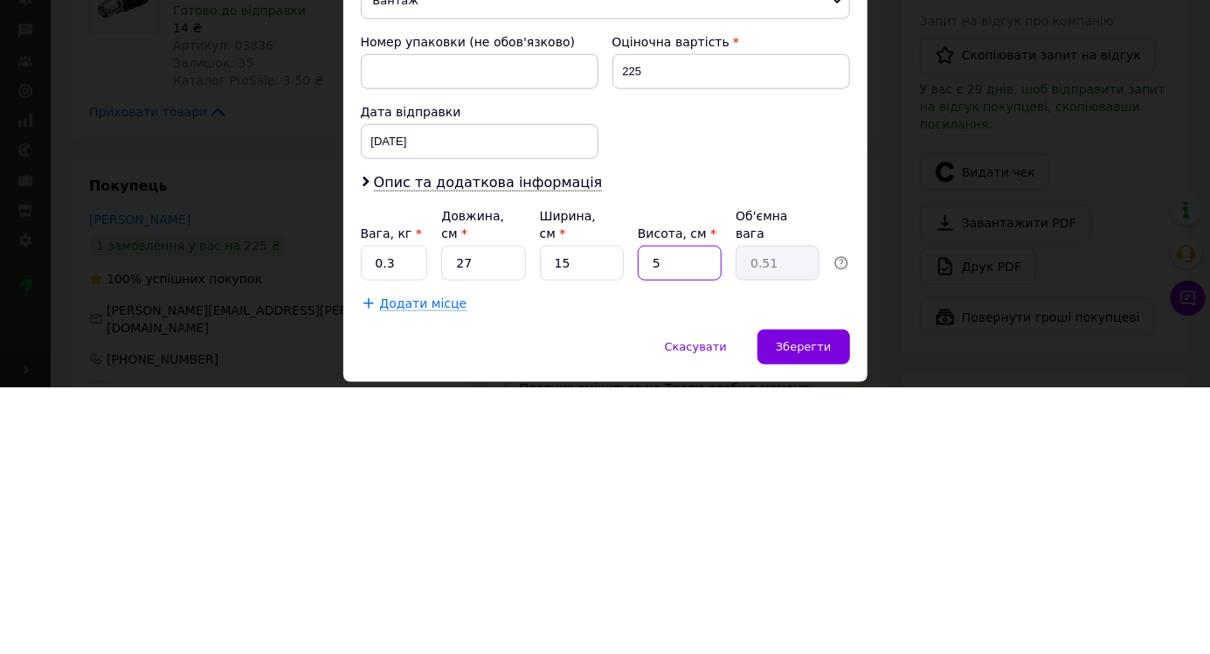
type input "5"
click at [784, 607] on span "Зберегти" at bounding box center [803, 613] width 55 height 13
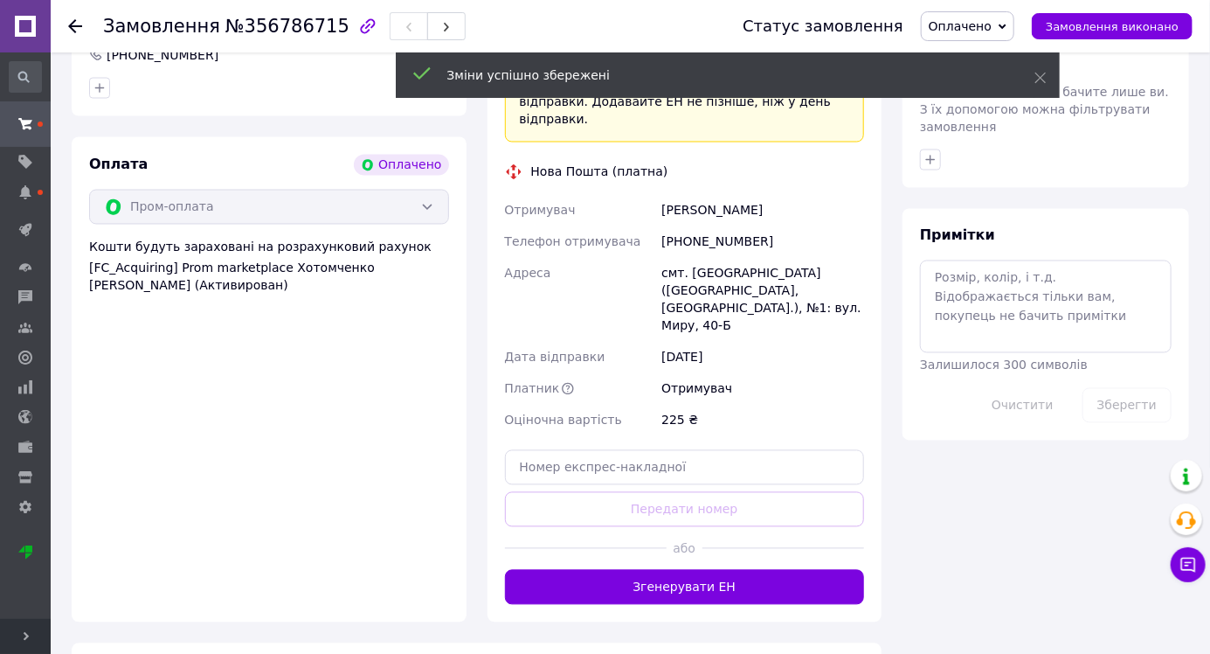
scroll to position [1312, 0]
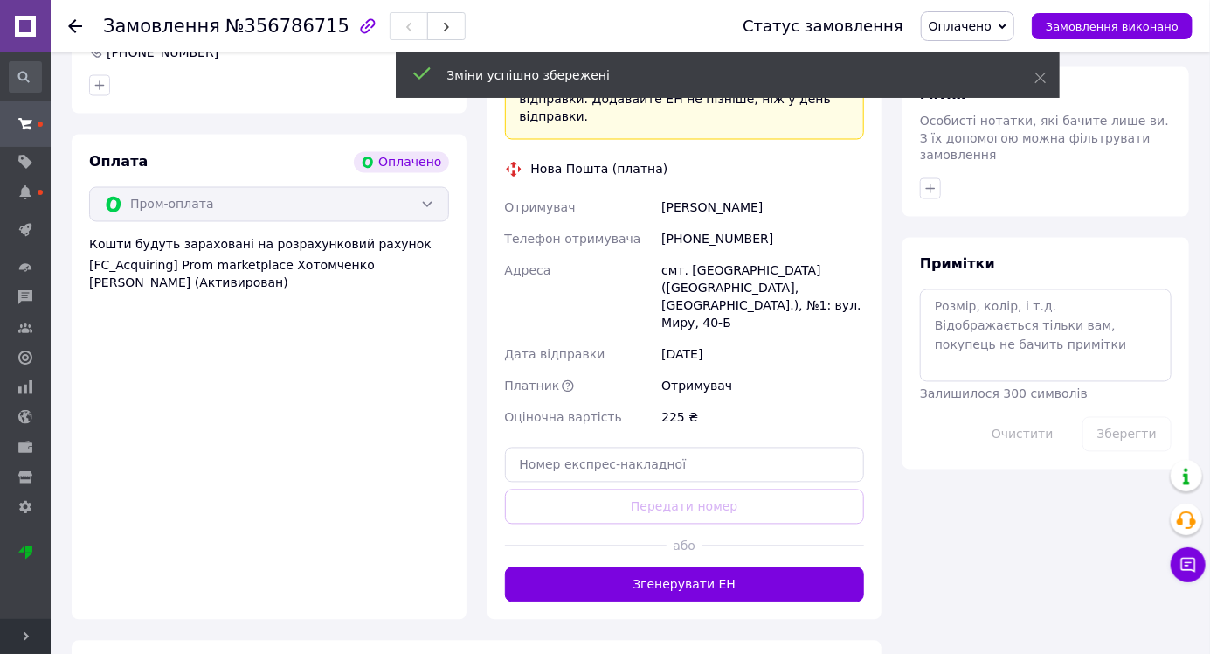
click at [601, 579] on div "Доставка Редагувати «Дешева доставка»   для продавця Новою Поштою на Prom. Дост…" at bounding box center [685, 235] width 395 height 767
click at [555, 567] on button "Згенерувати ЕН" at bounding box center [685, 584] width 360 height 35
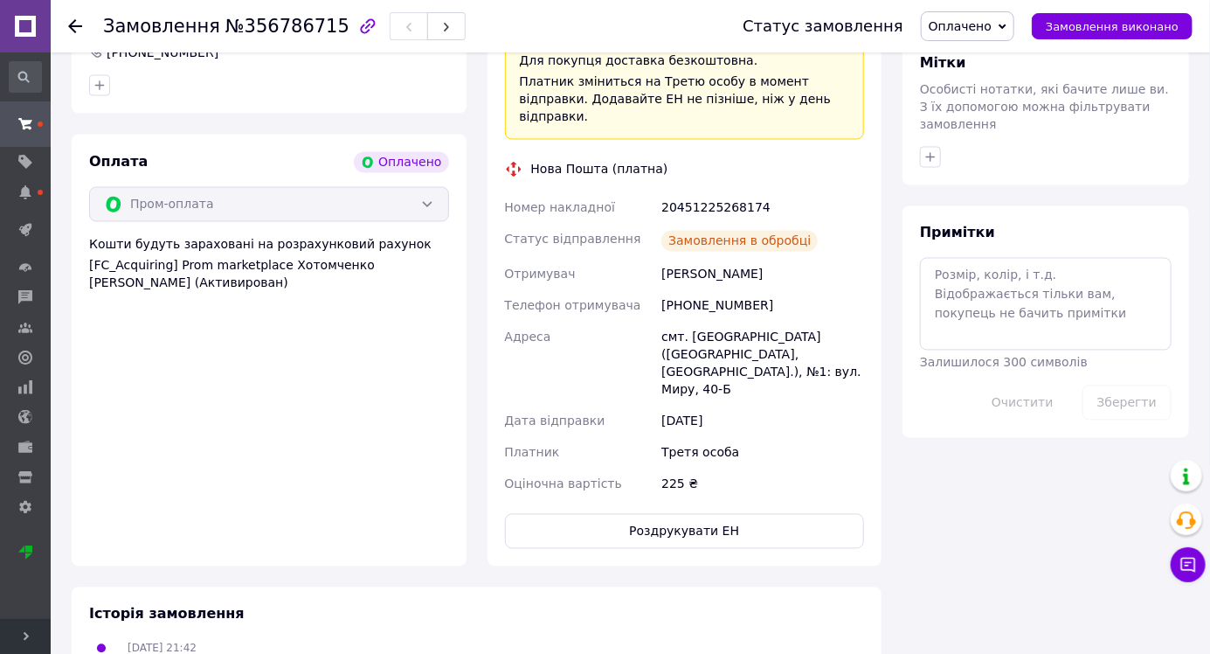
click at [81, 28] on icon at bounding box center [75, 26] width 14 height 14
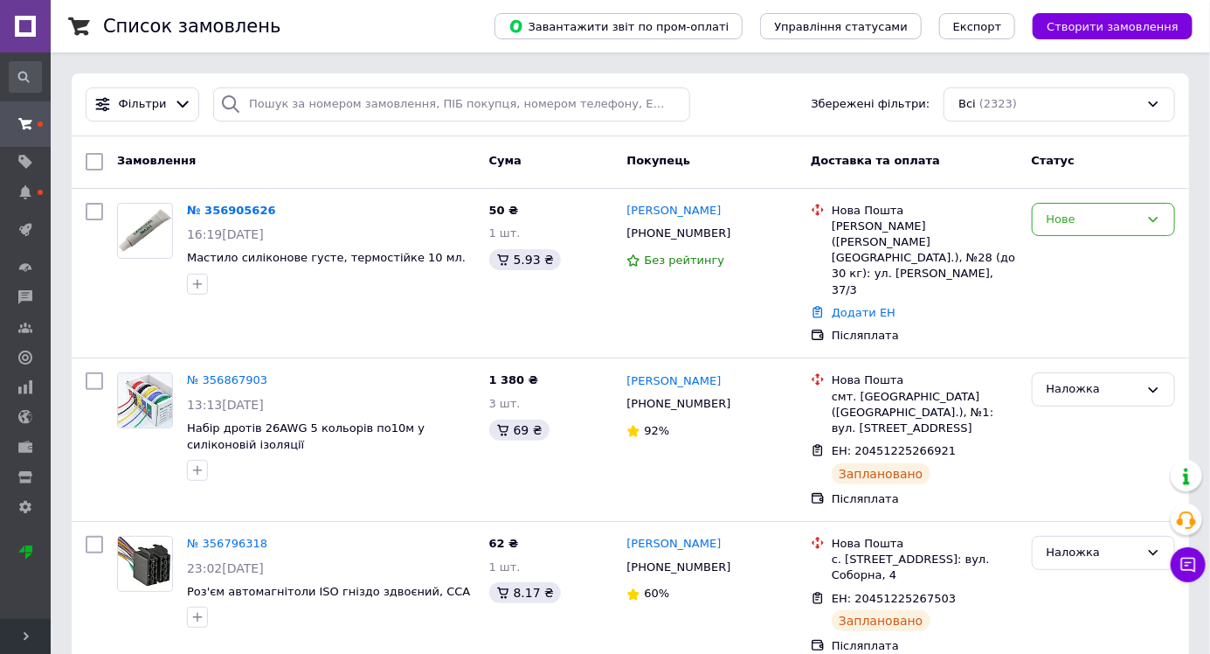
scroll to position [128, 0]
click at [225, 210] on link "№ 356905626" at bounding box center [227, 210] width 80 height 13
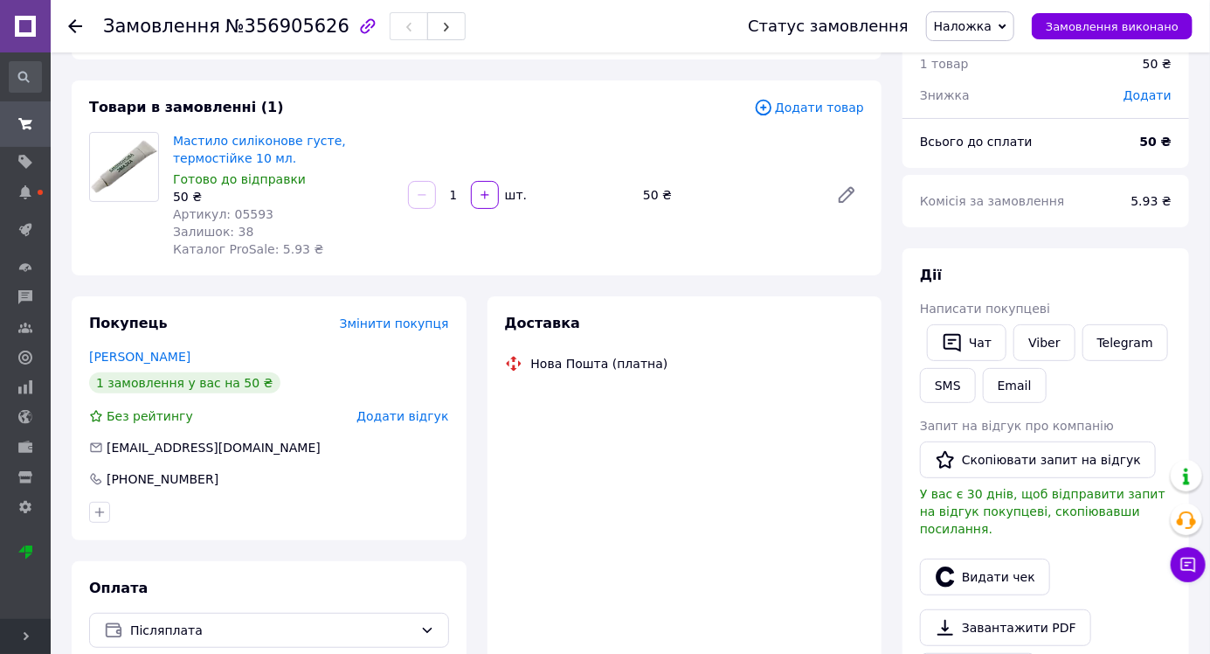
scroll to position [89, 0]
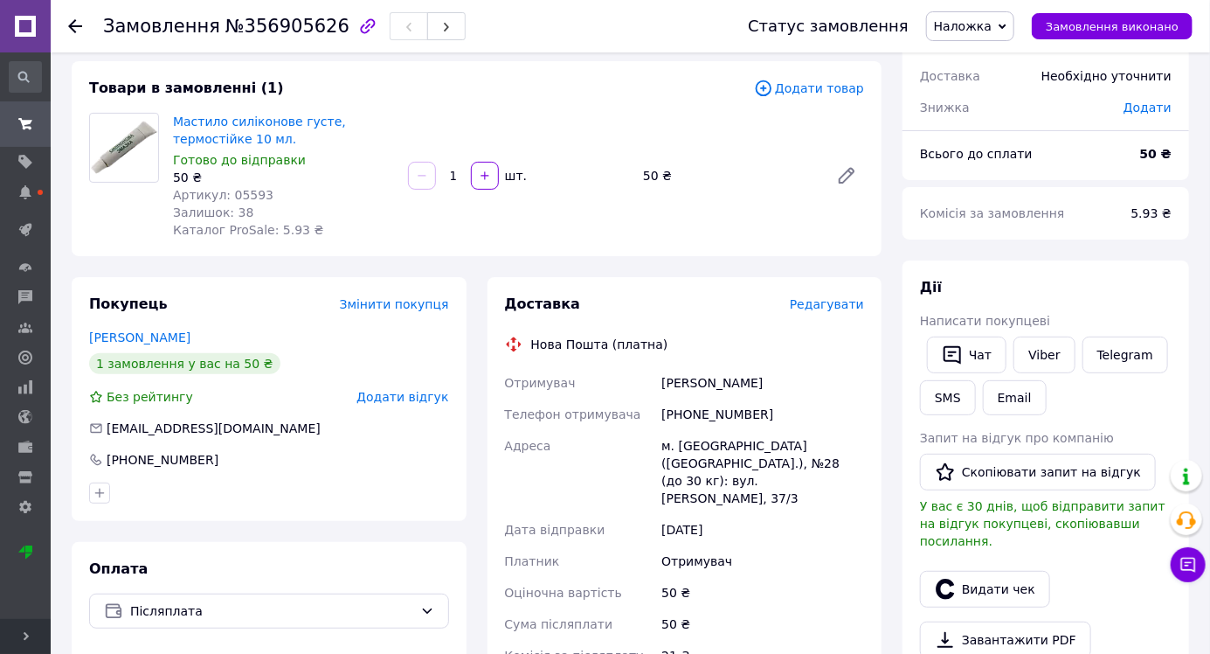
click at [806, 311] on span "Редагувати" at bounding box center [827, 304] width 74 height 14
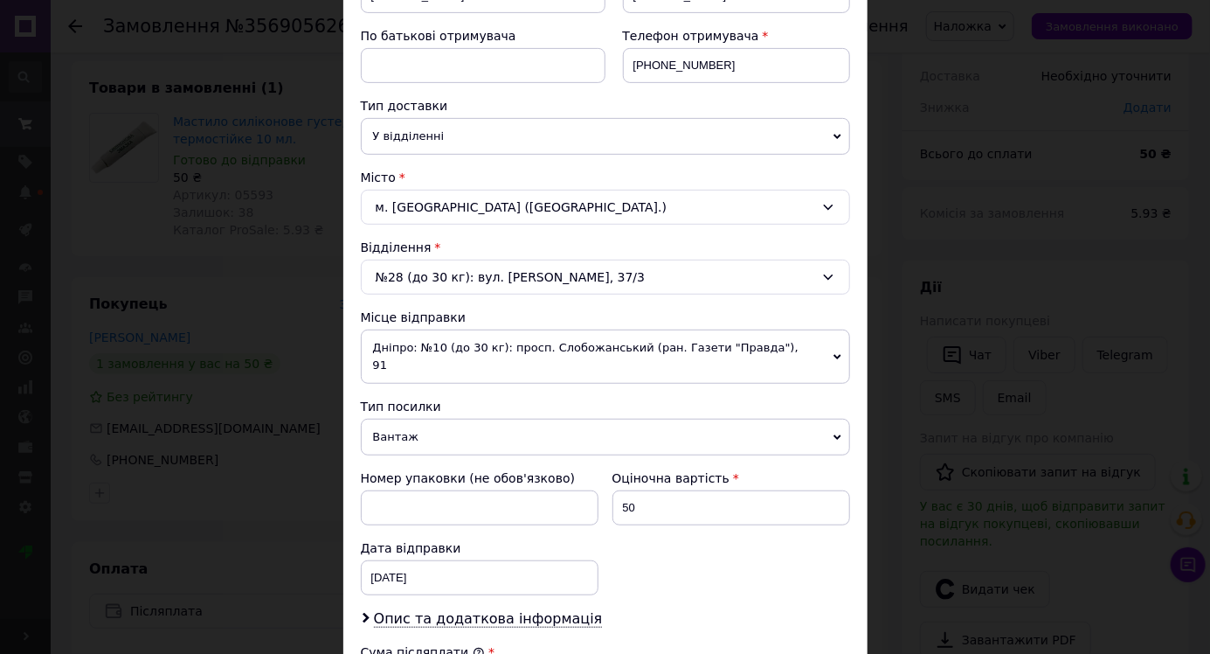
scroll to position [622, 0]
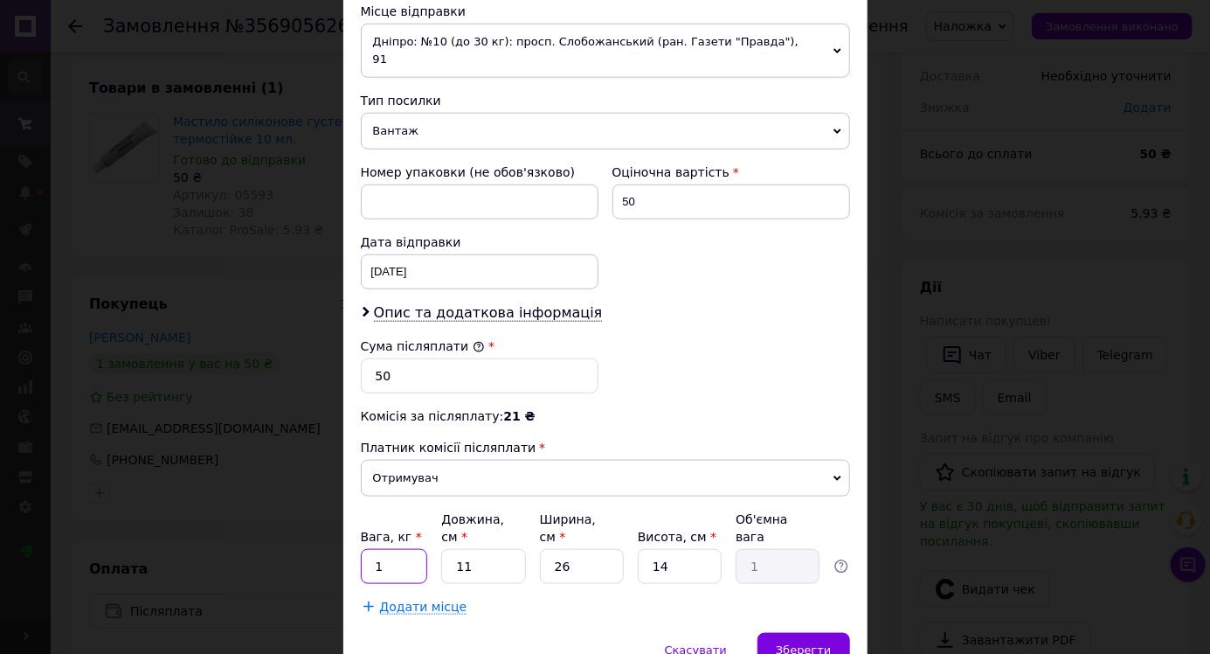
click at [395, 549] on input "1" at bounding box center [394, 566] width 67 height 35
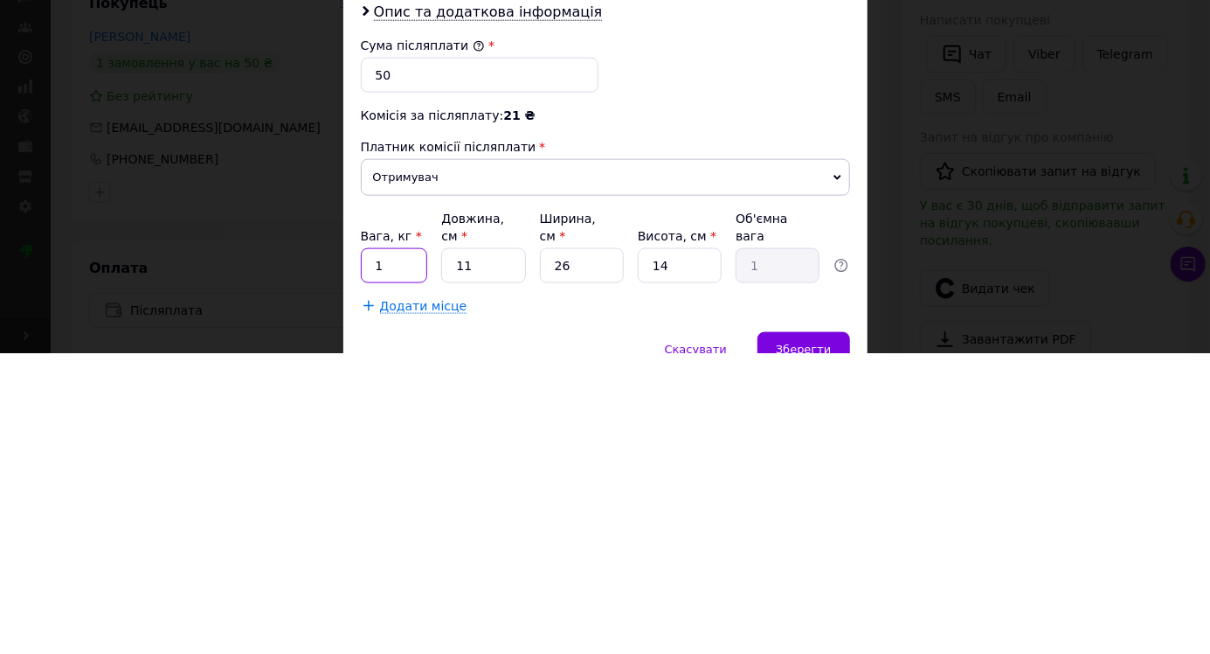
scroll to position [89, 0]
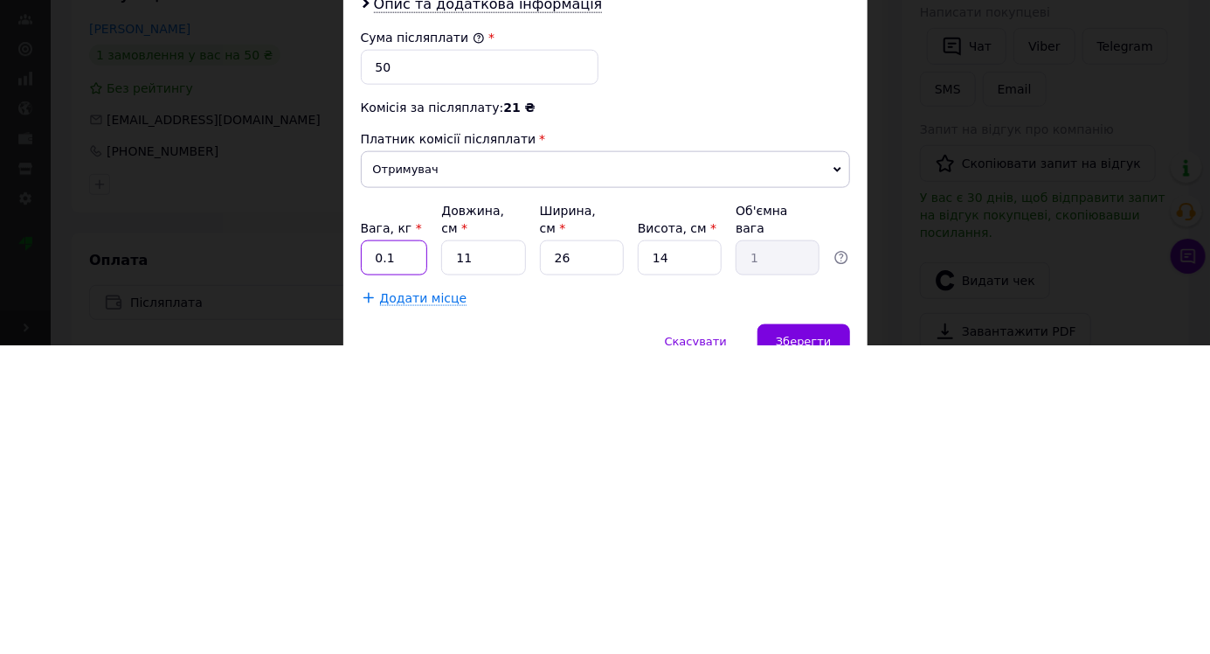
type input "0.1"
click at [490, 549] on input "11" at bounding box center [483, 566] width 84 height 35
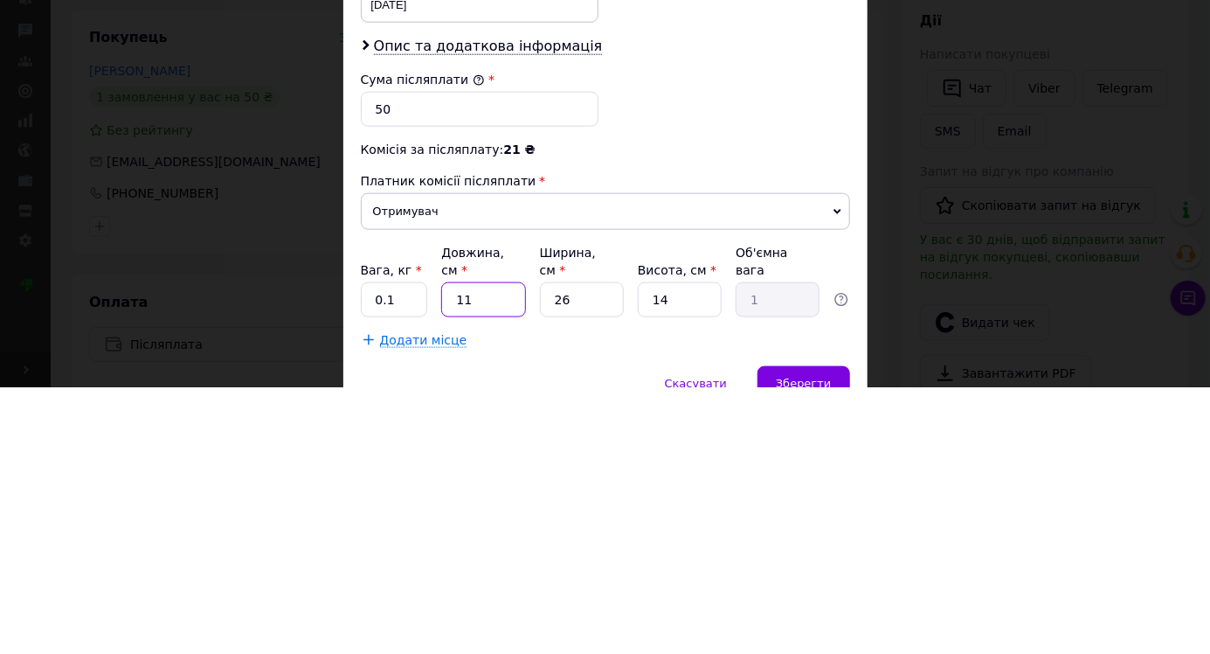
type input "1"
type input "0.1"
type input "10"
type input "0.91"
type input "10"
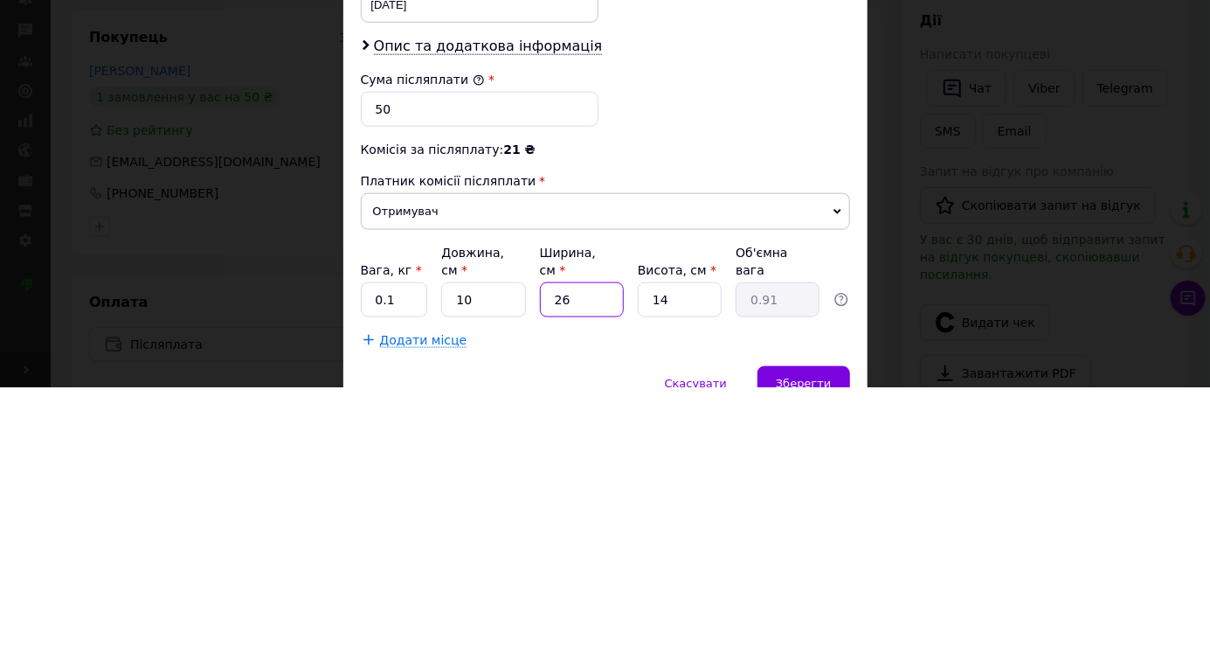
click at [580, 549] on input "26" at bounding box center [582, 566] width 84 height 35
type input "2"
type input "0.1"
type input "5"
type input "0.18"
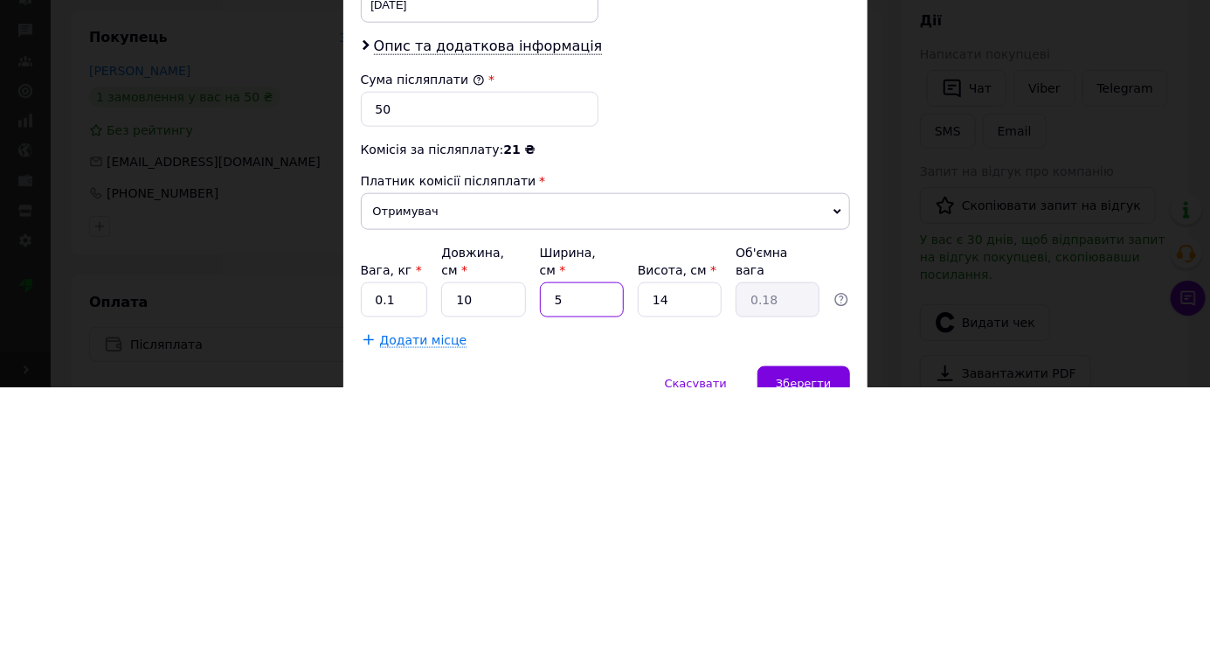
type input "5"
click at [670, 549] on input "14" at bounding box center [680, 566] width 84 height 35
type input "1"
type input "0.1"
type input "5"
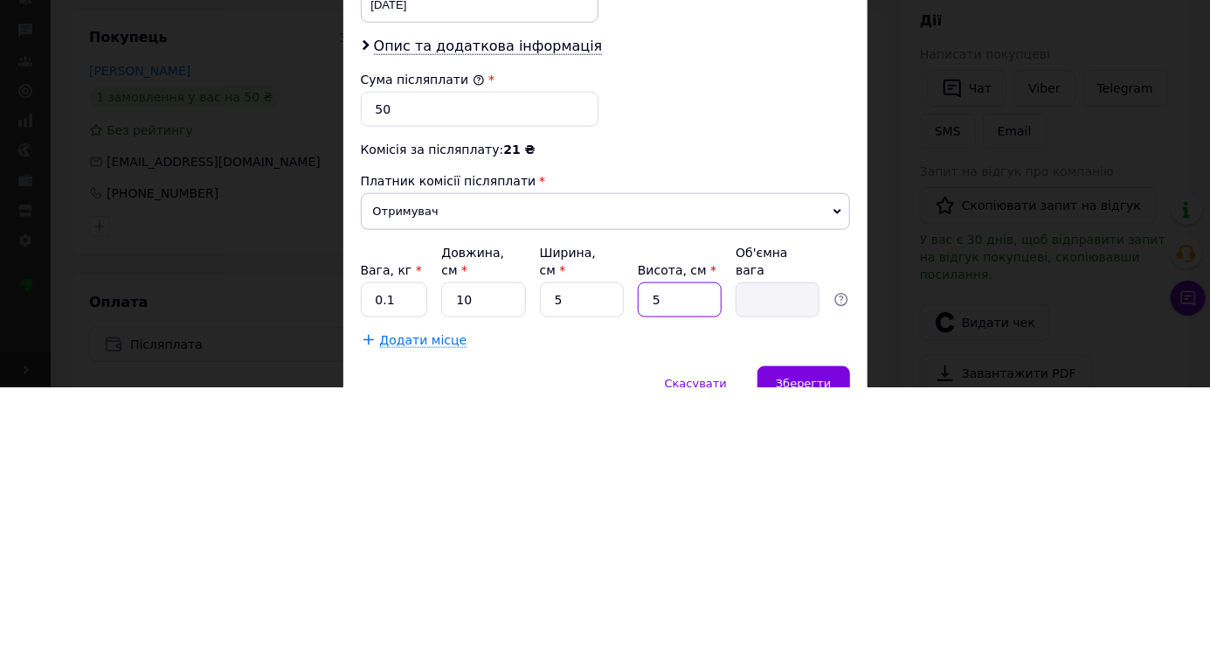
type input "0.1"
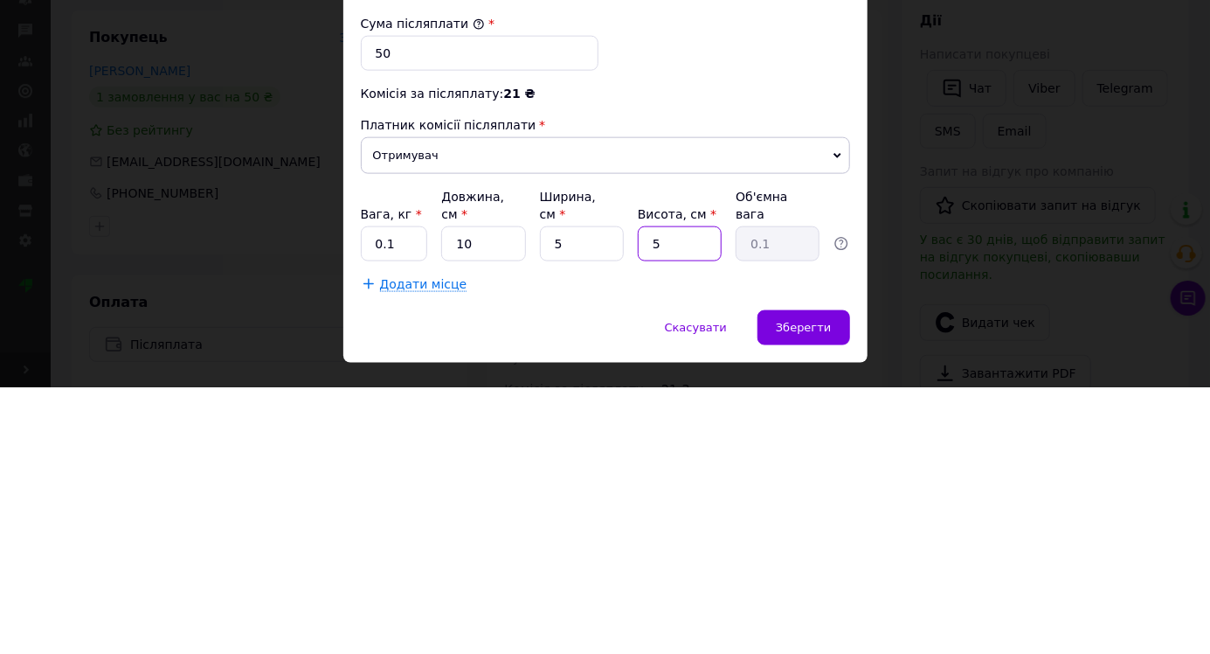
type input "5"
click at [789, 587] on span "Зберегти" at bounding box center [803, 593] width 55 height 13
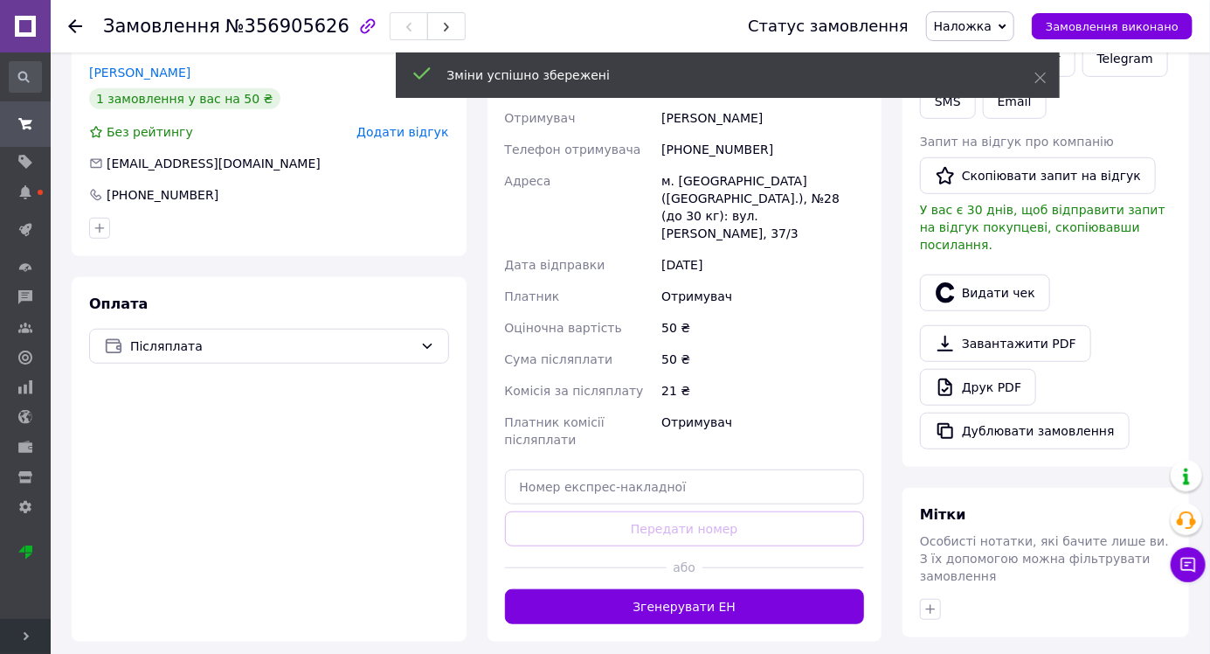
scroll to position [392, 0]
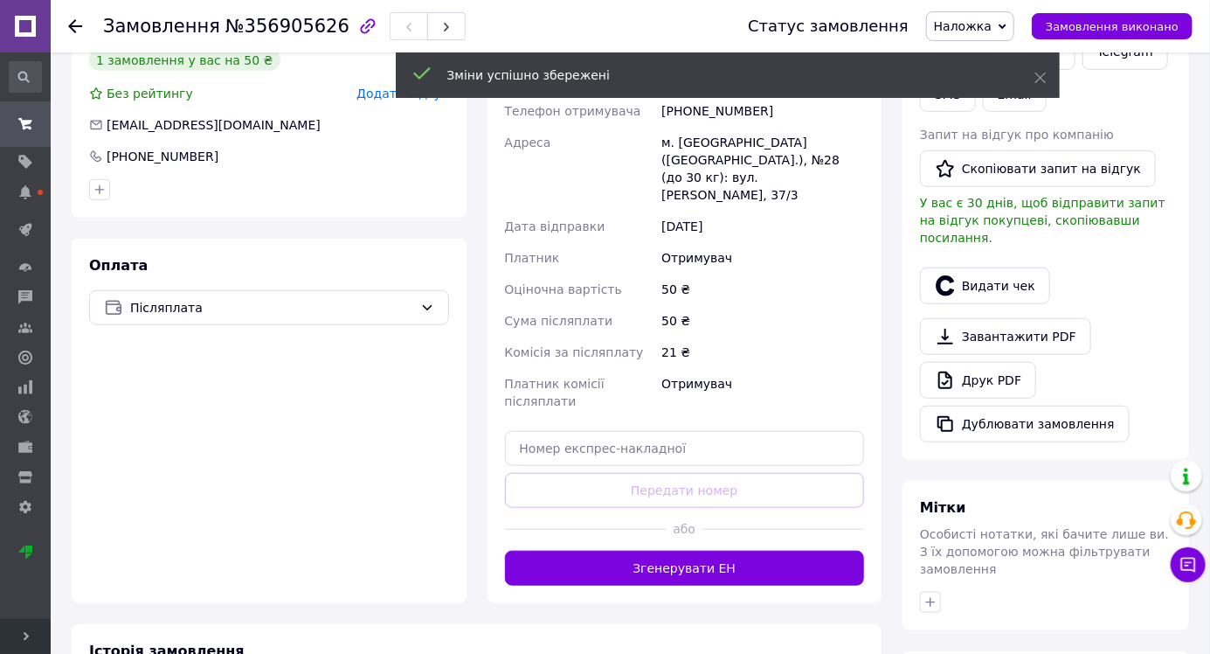
click at [581, 564] on button "Згенерувати ЕН" at bounding box center [685, 568] width 360 height 35
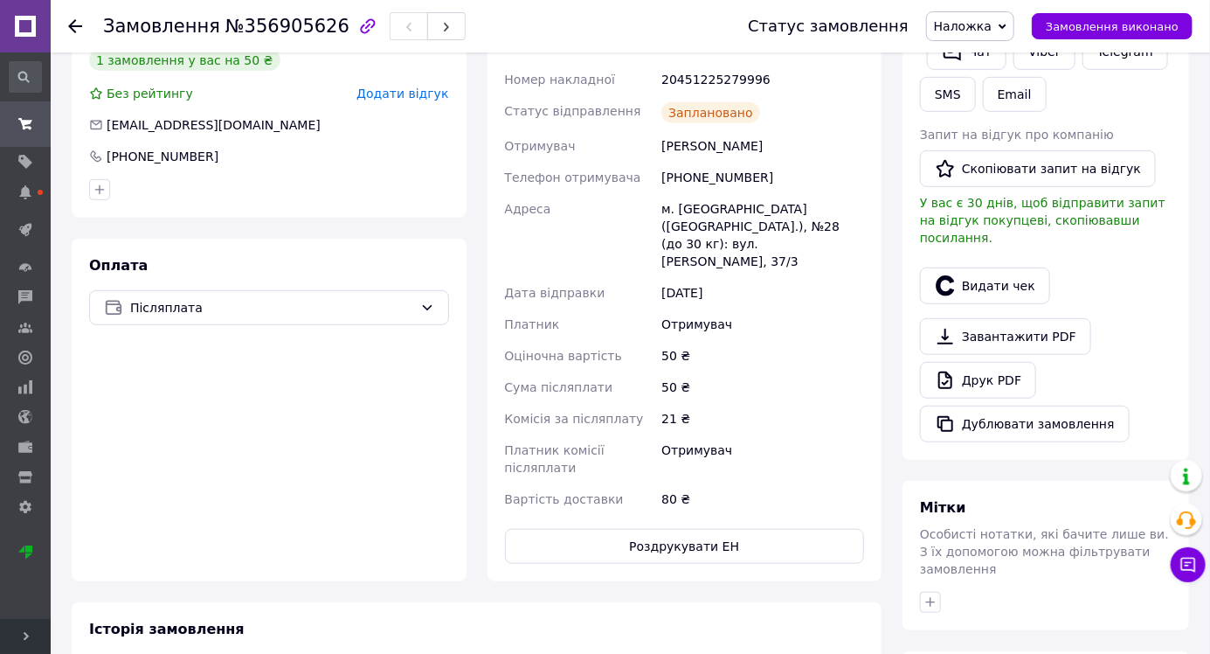
click at [76, 28] on icon at bounding box center [75, 26] width 14 height 14
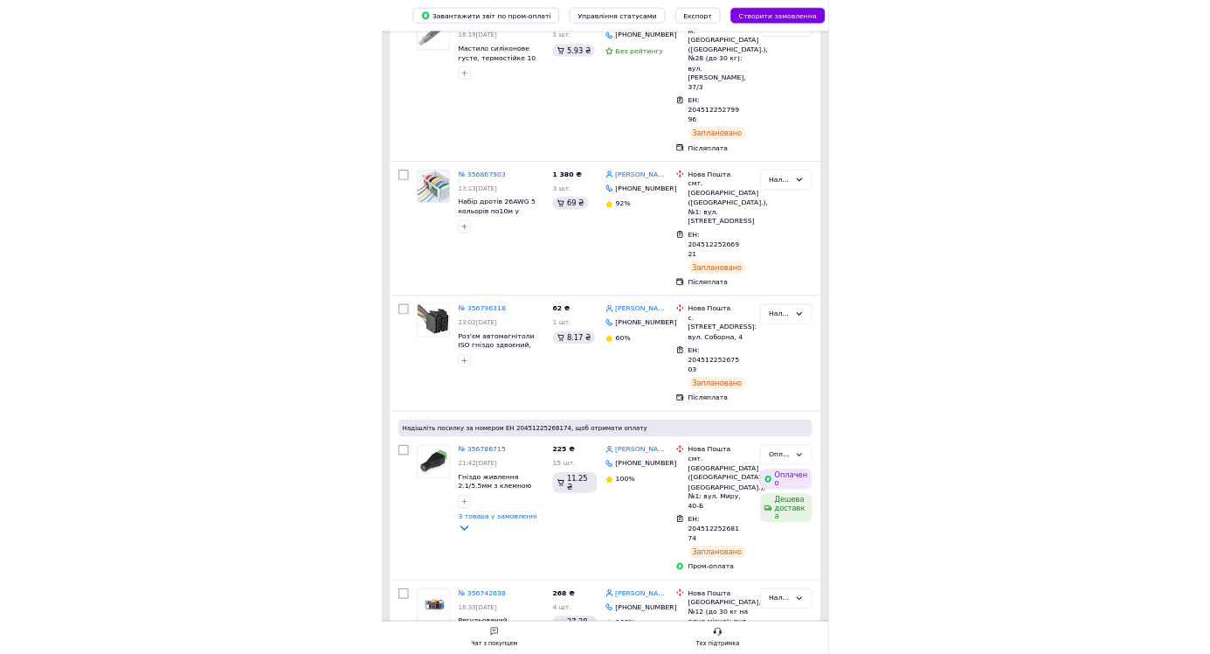
scroll to position [45, 0]
